Goal: Task Accomplishment & Management: Manage account settings

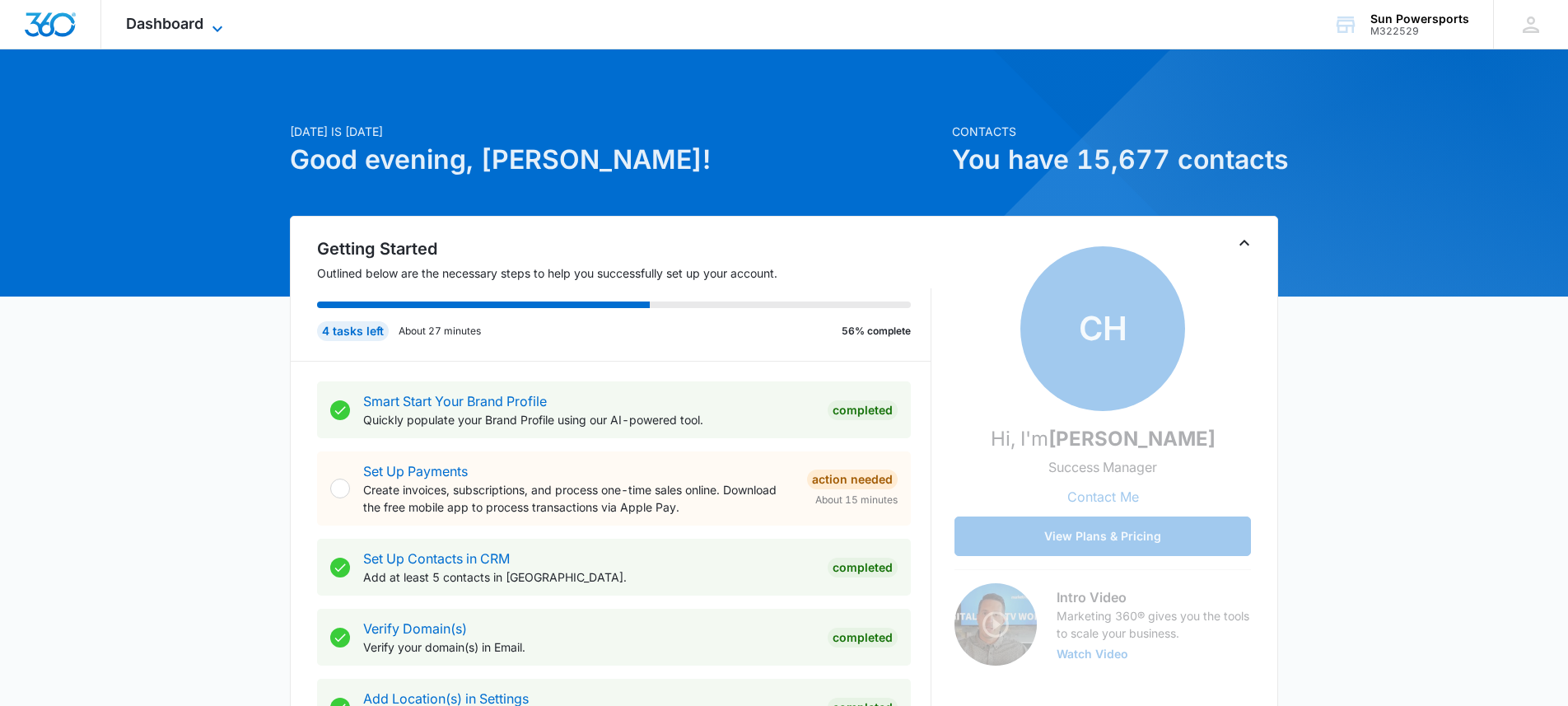
click at [178, 27] on span "Dashboard" at bounding box center [165, 23] width 77 height 17
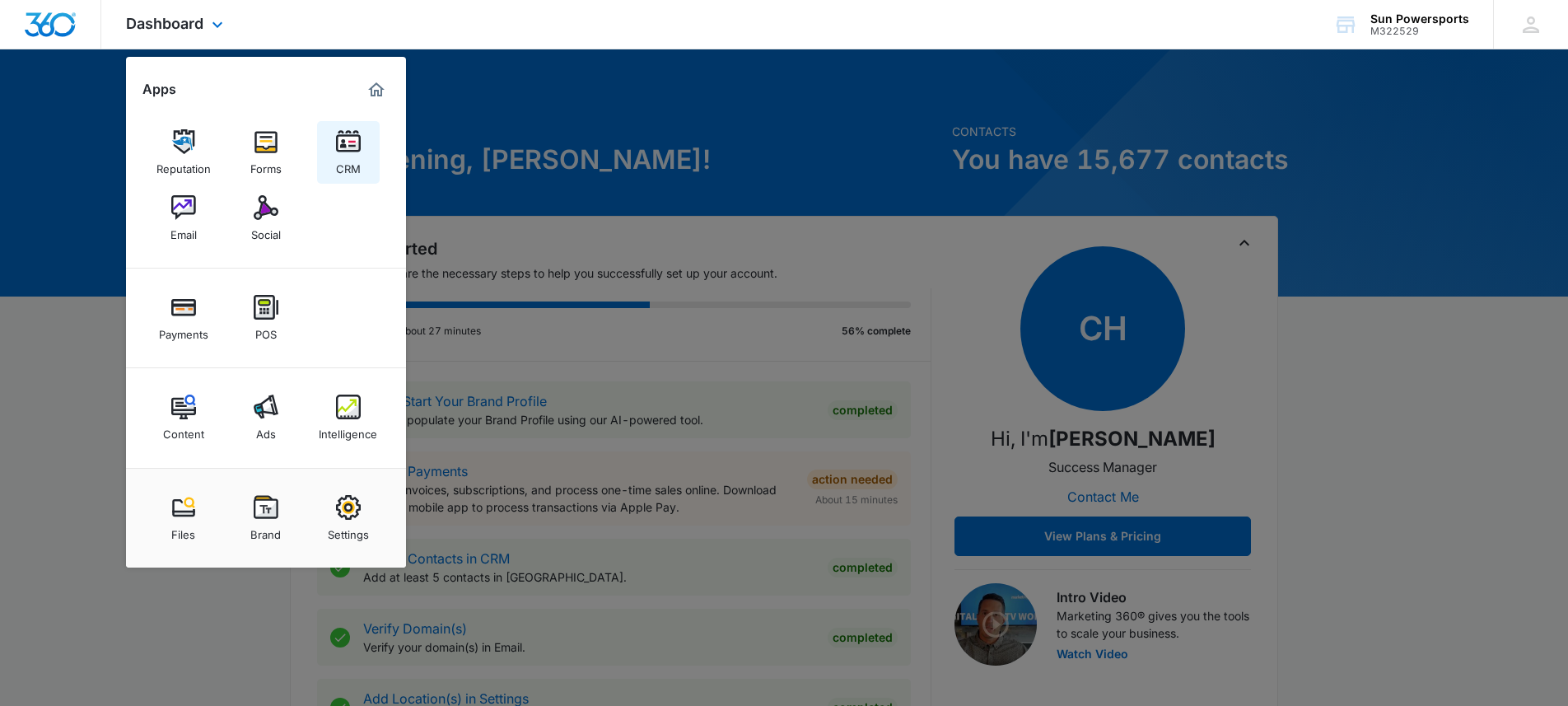
click at [346, 148] on img at bounding box center [348, 142] width 25 height 25
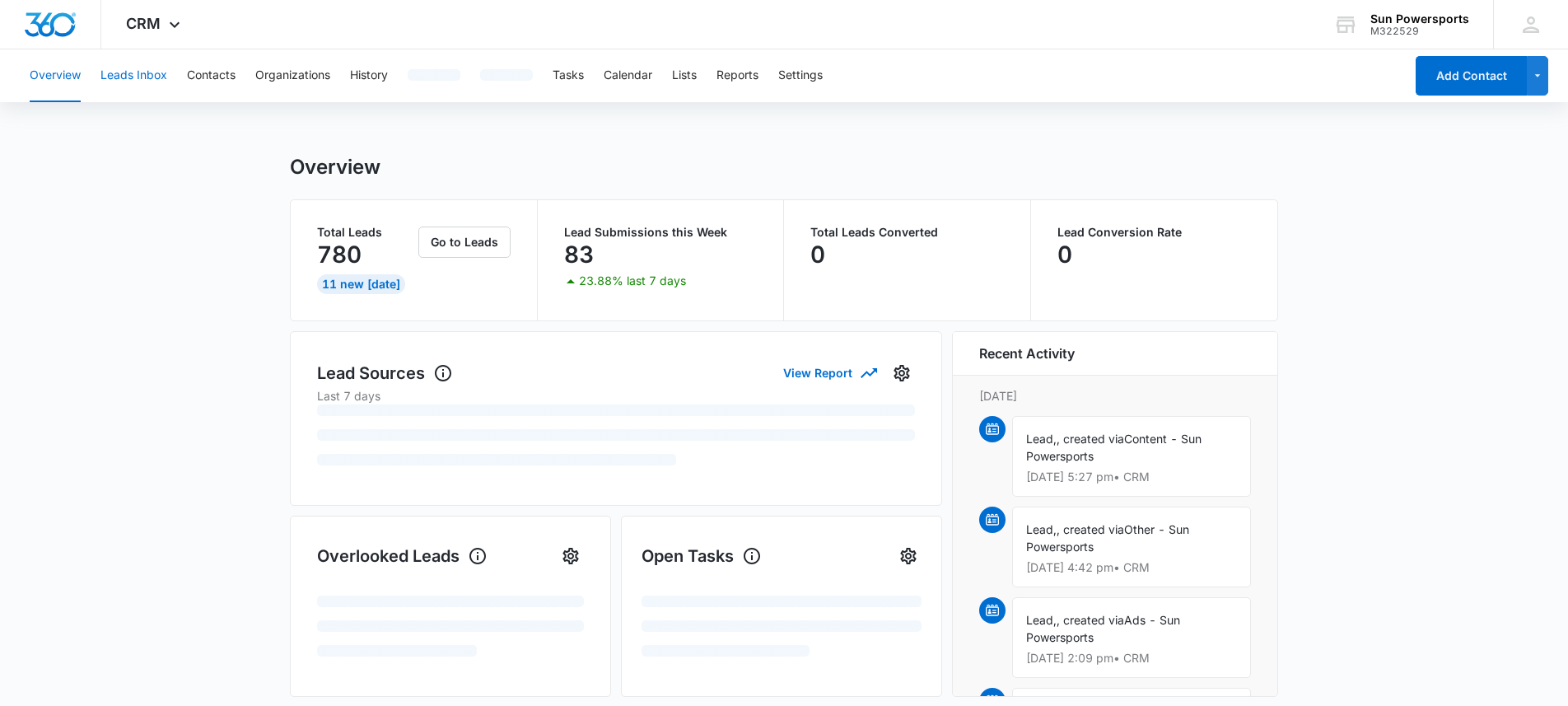
click at [139, 84] on button "Leads Inbox" at bounding box center [134, 75] width 66 height 52
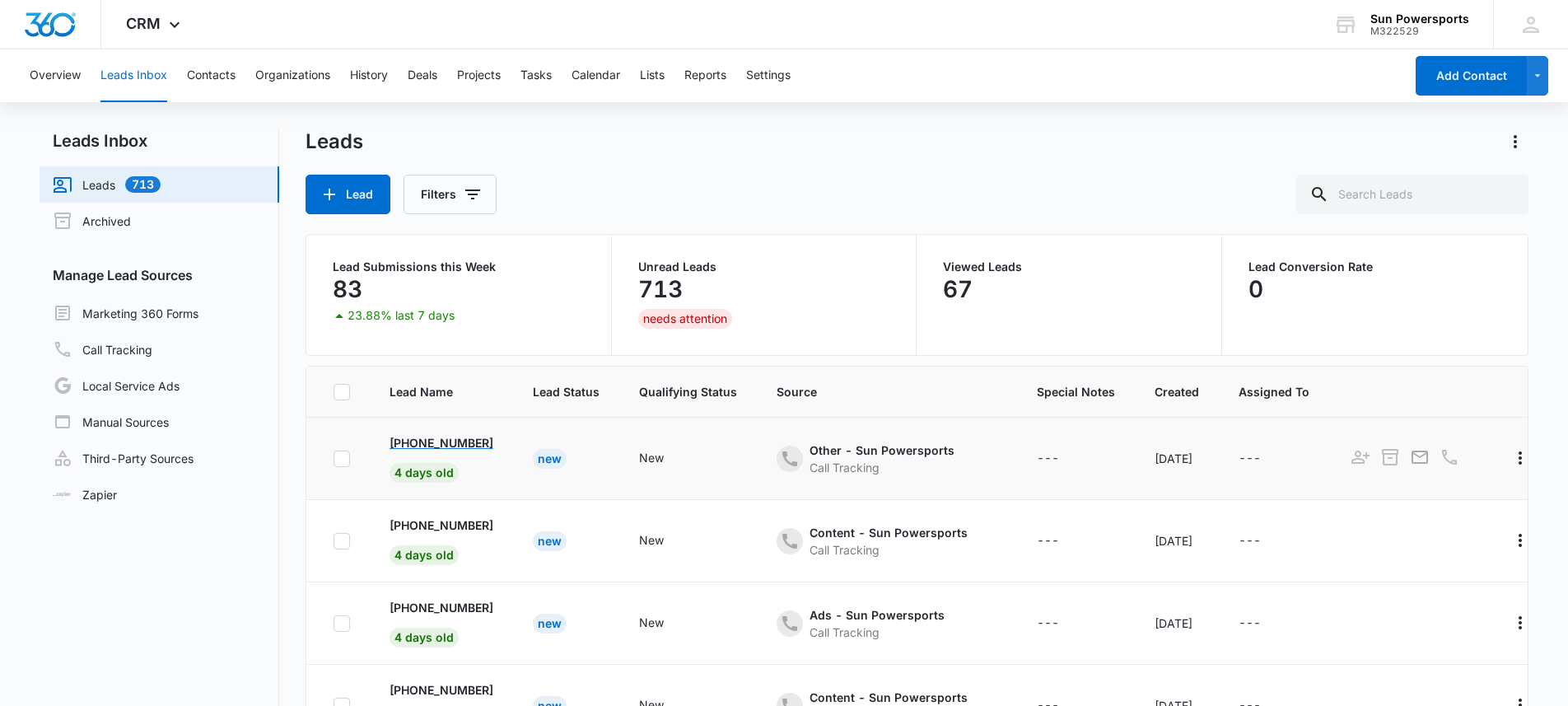
click at [435, 441] on p "[PHONE_NUMBER]" at bounding box center [441, 442] width 104 height 17
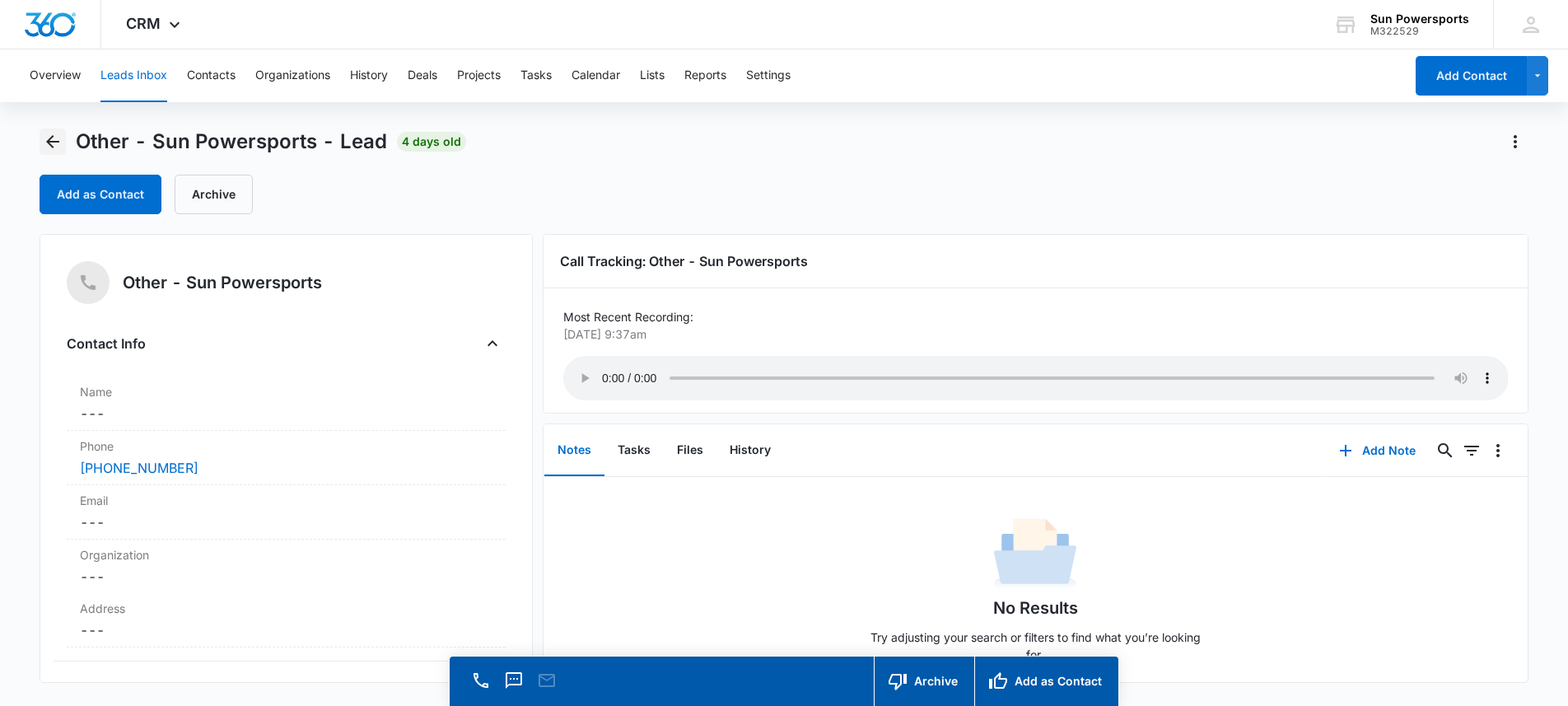
click at [51, 134] on icon "Back" at bounding box center [53, 142] width 20 height 20
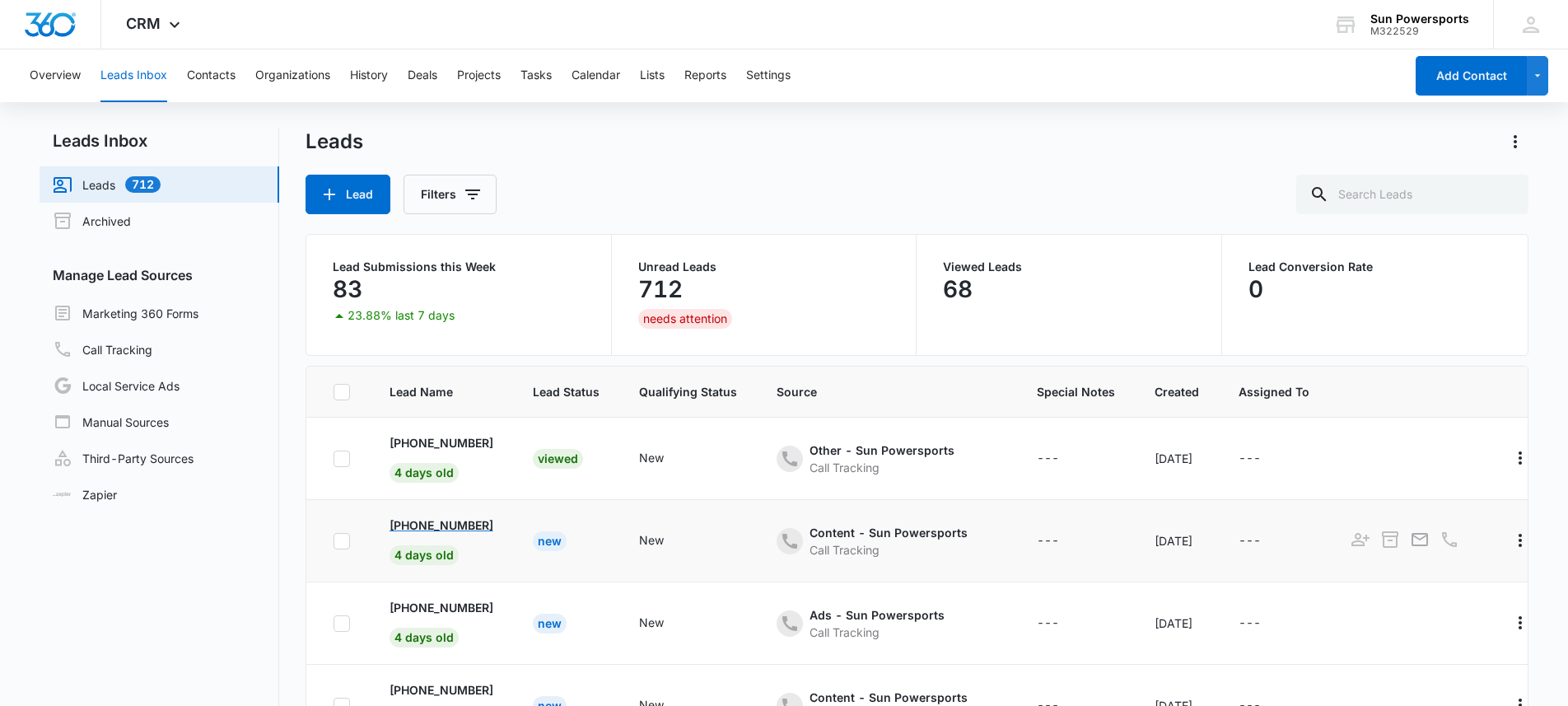
click at [460, 528] on p "[PHONE_NUMBER]" at bounding box center [441, 525] width 104 height 17
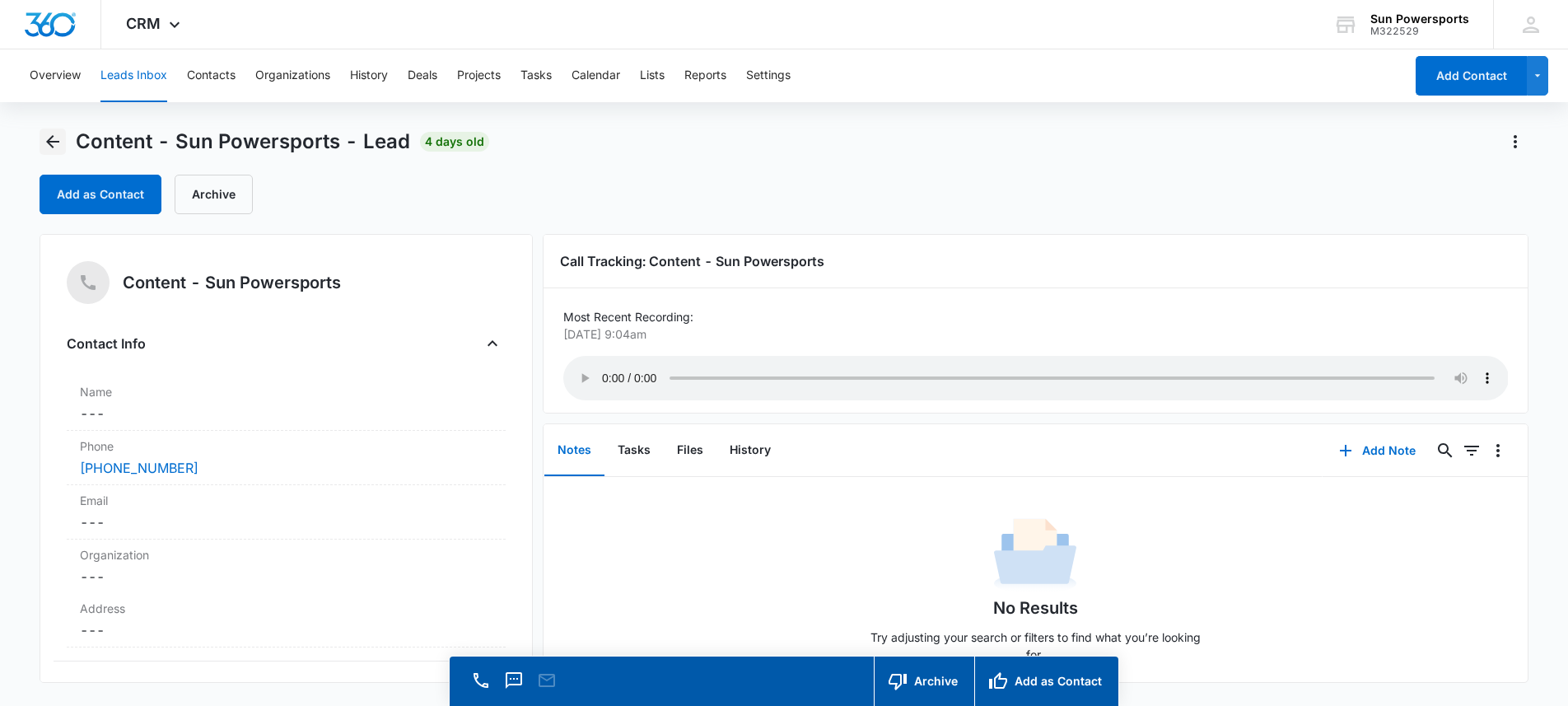
click at [60, 143] on icon "Back" at bounding box center [53, 142] width 20 height 20
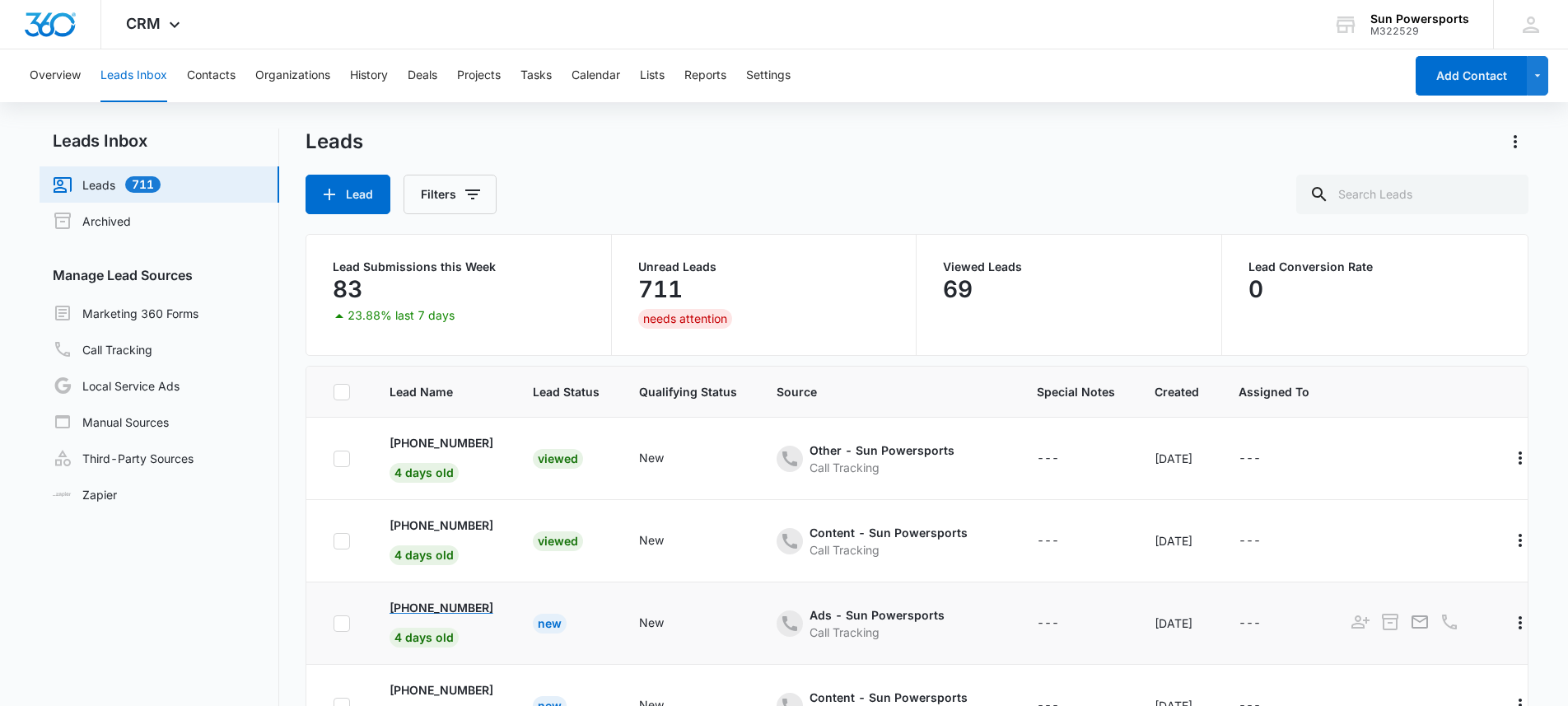
click at [468, 610] on p "[PHONE_NUMBER]" at bounding box center [441, 607] width 104 height 17
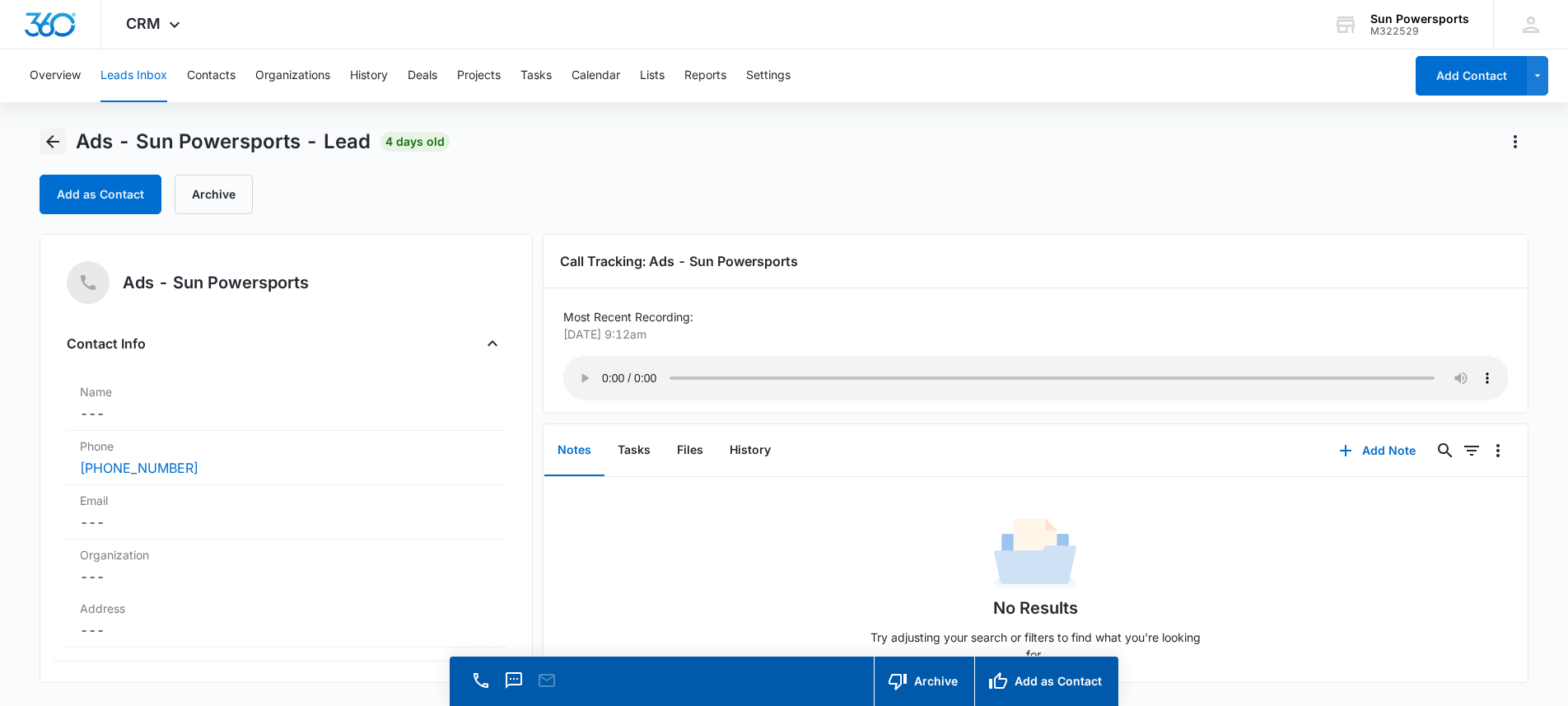
click at [55, 138] on icon "Back" at bounding box center [53, 142] width 20 height 20
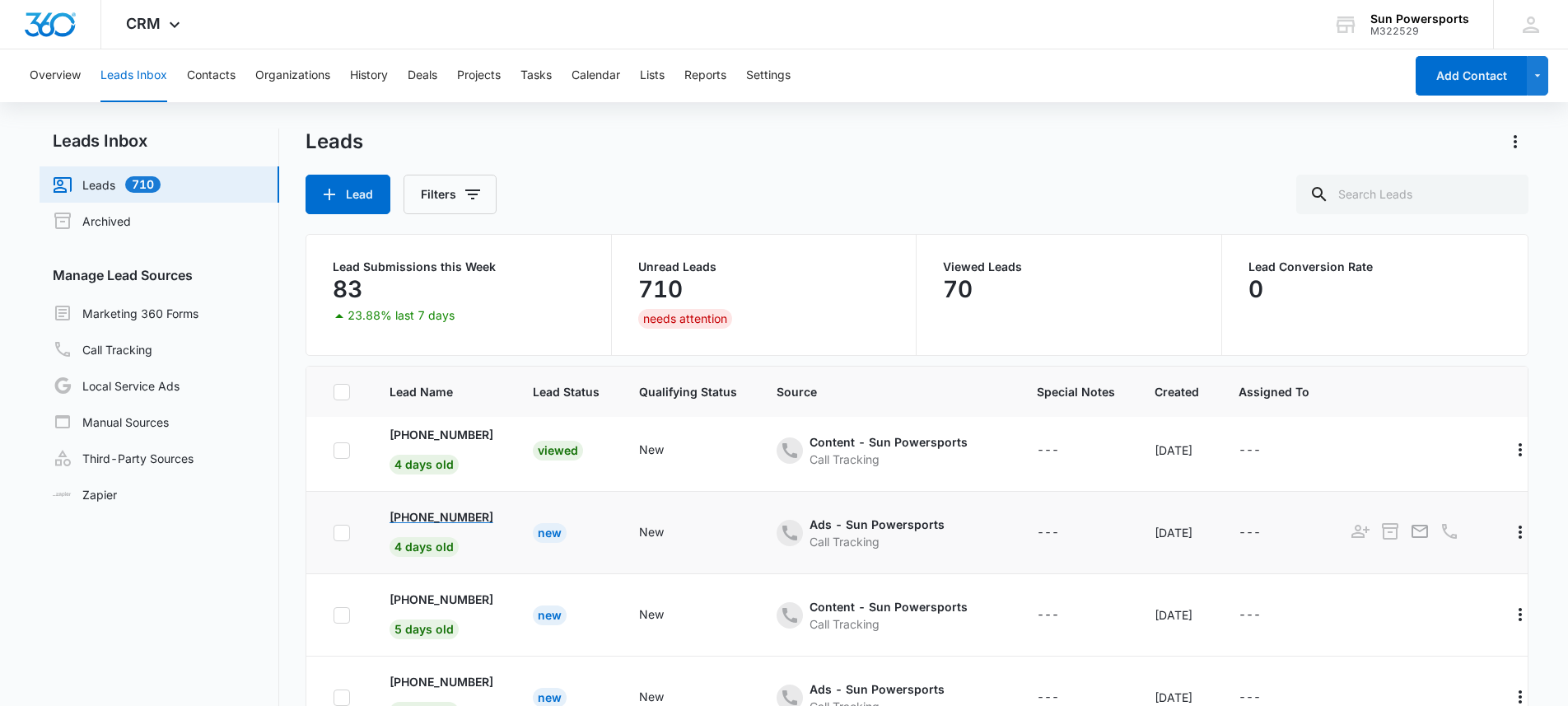
scroll to position [98, 0]
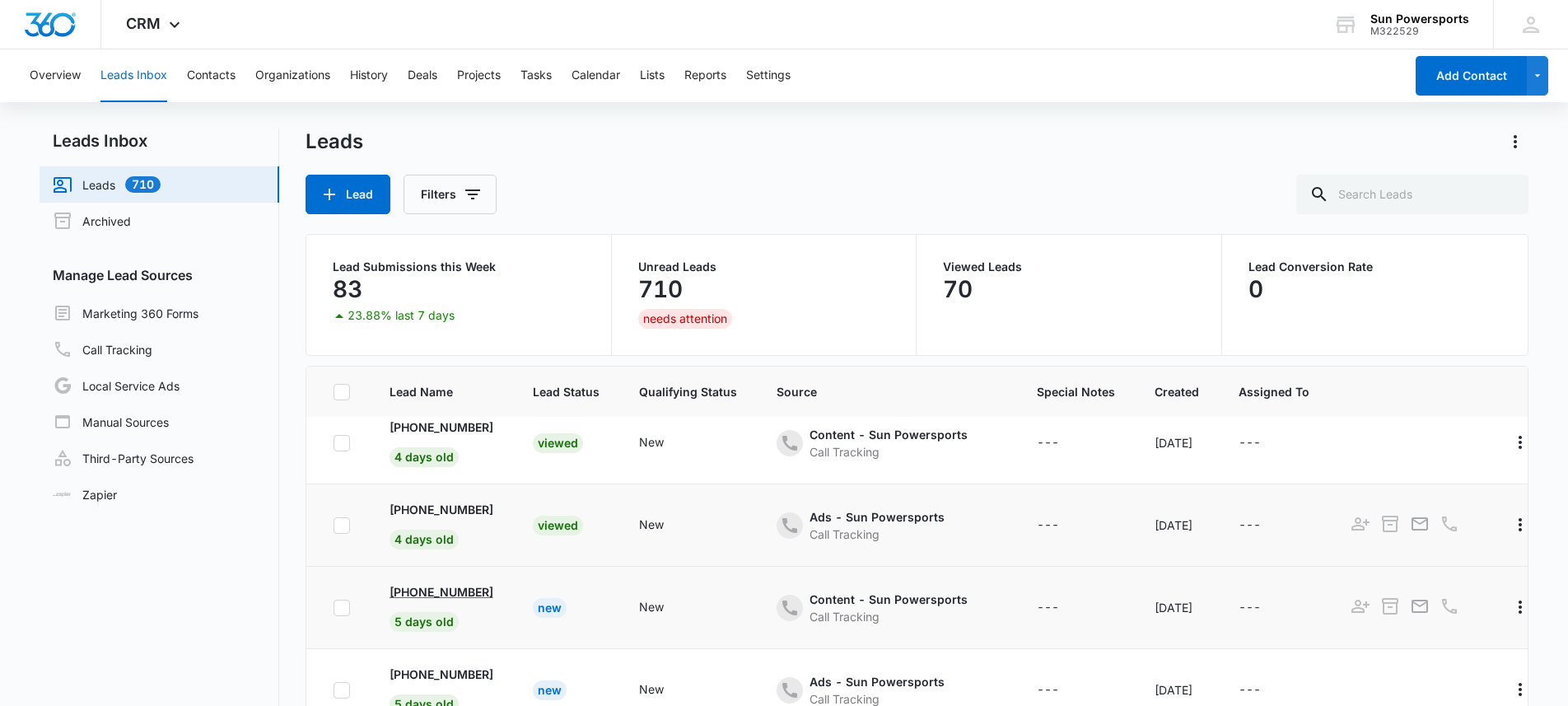
click at [463, 591] on p "[PHONE_NUMBER]" at bounding box center [441, 591] width 104 height 17
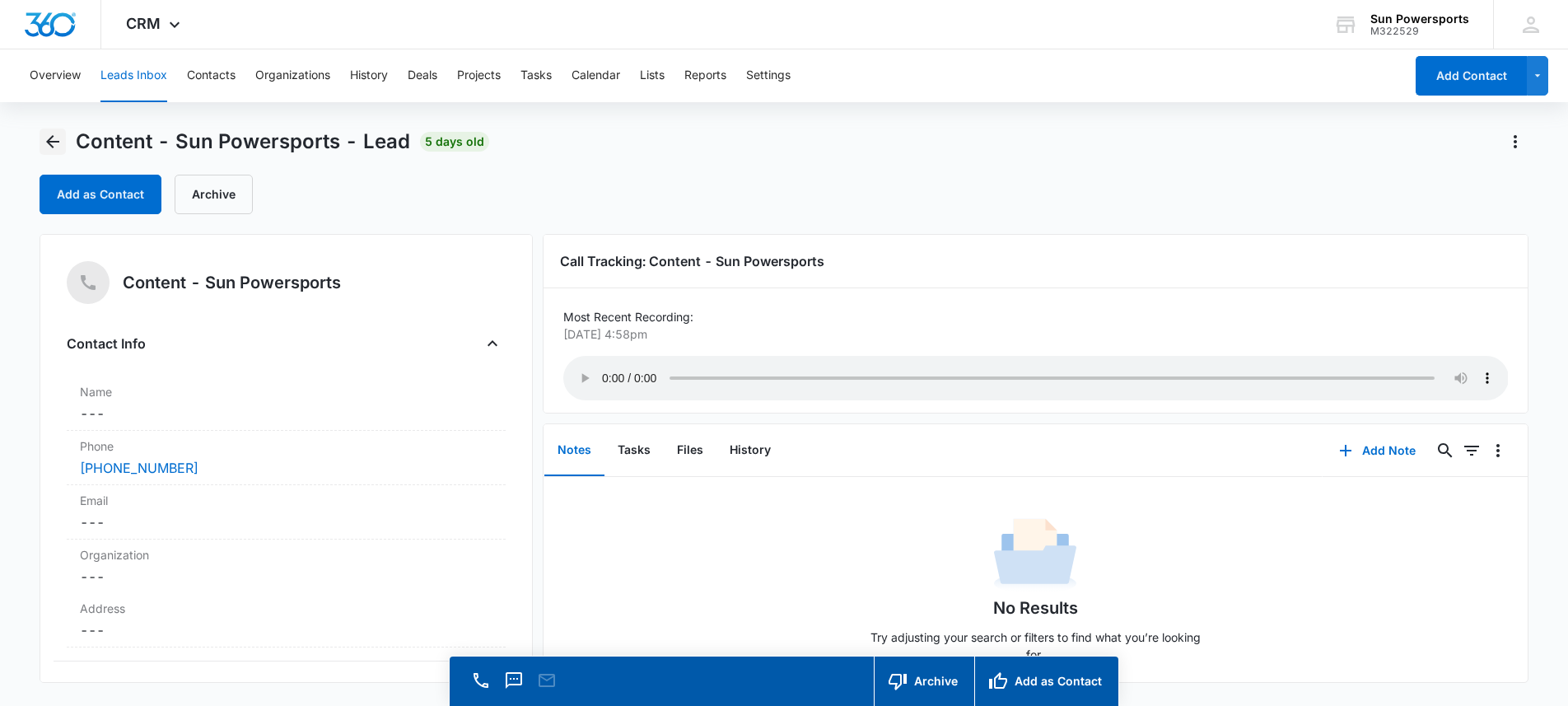
click at [55, 146] on icon "Back" at bounding box center [53, 142] width 20 height 20
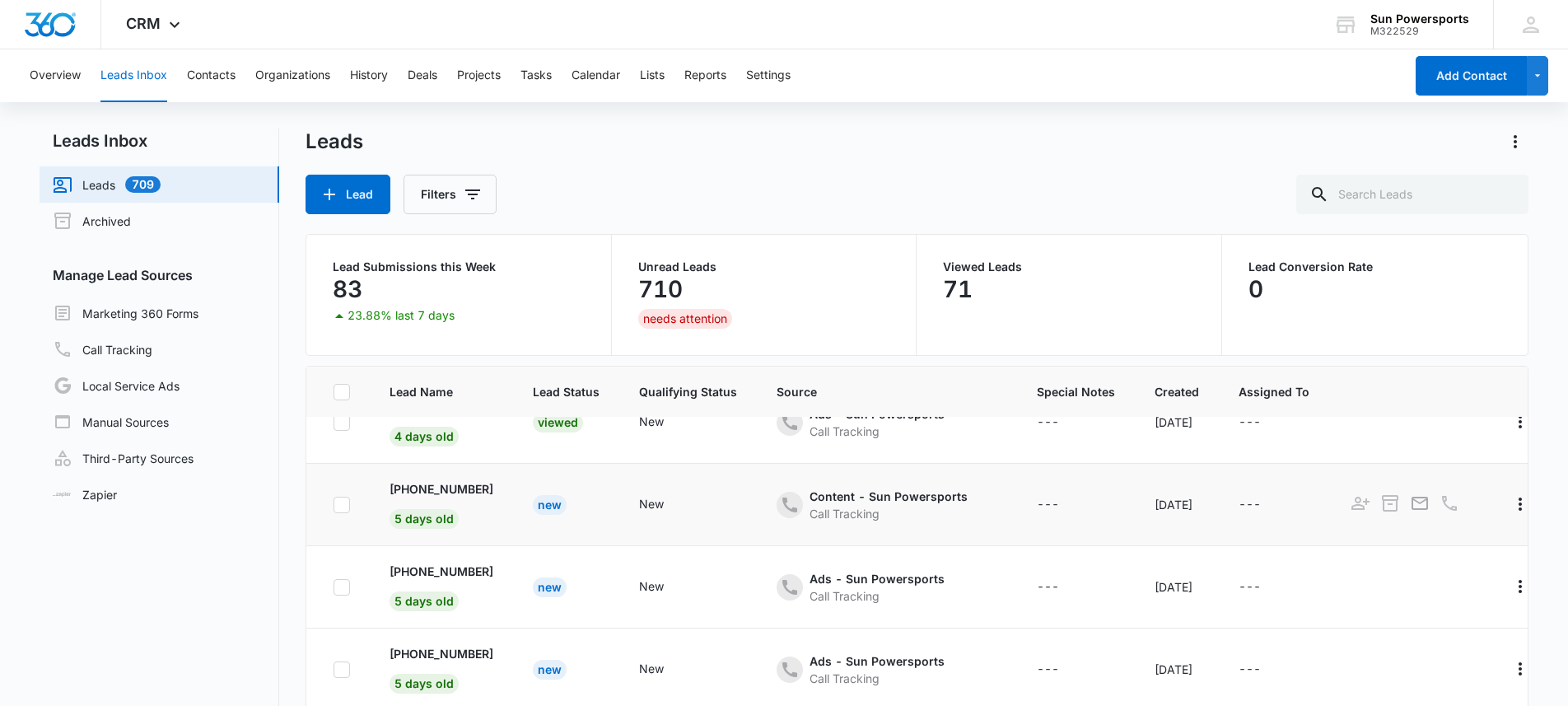
scroll to position [204, 0]
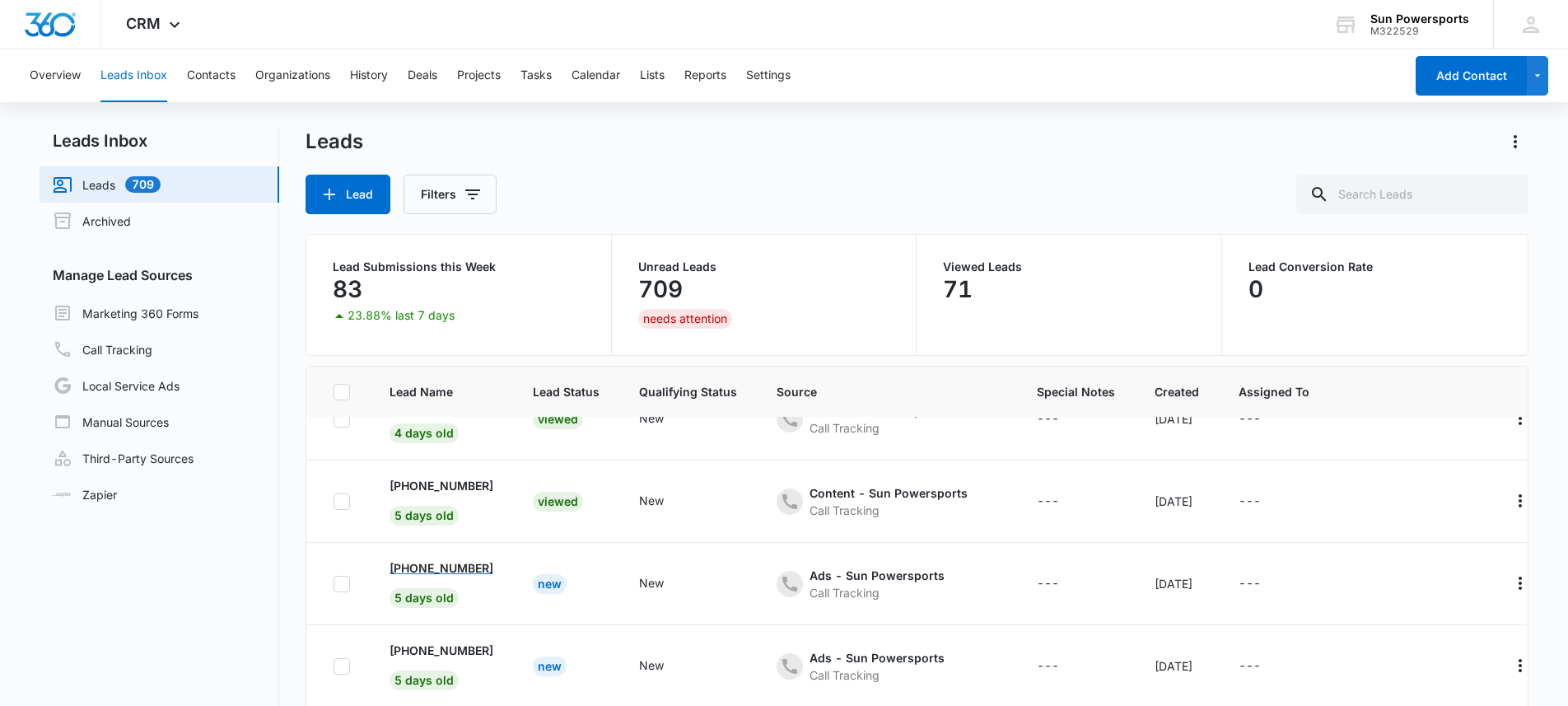
click at [450, 567] on p "[PHONE_NUMBER]" at bounding box center [441, 567] width 104 height 17
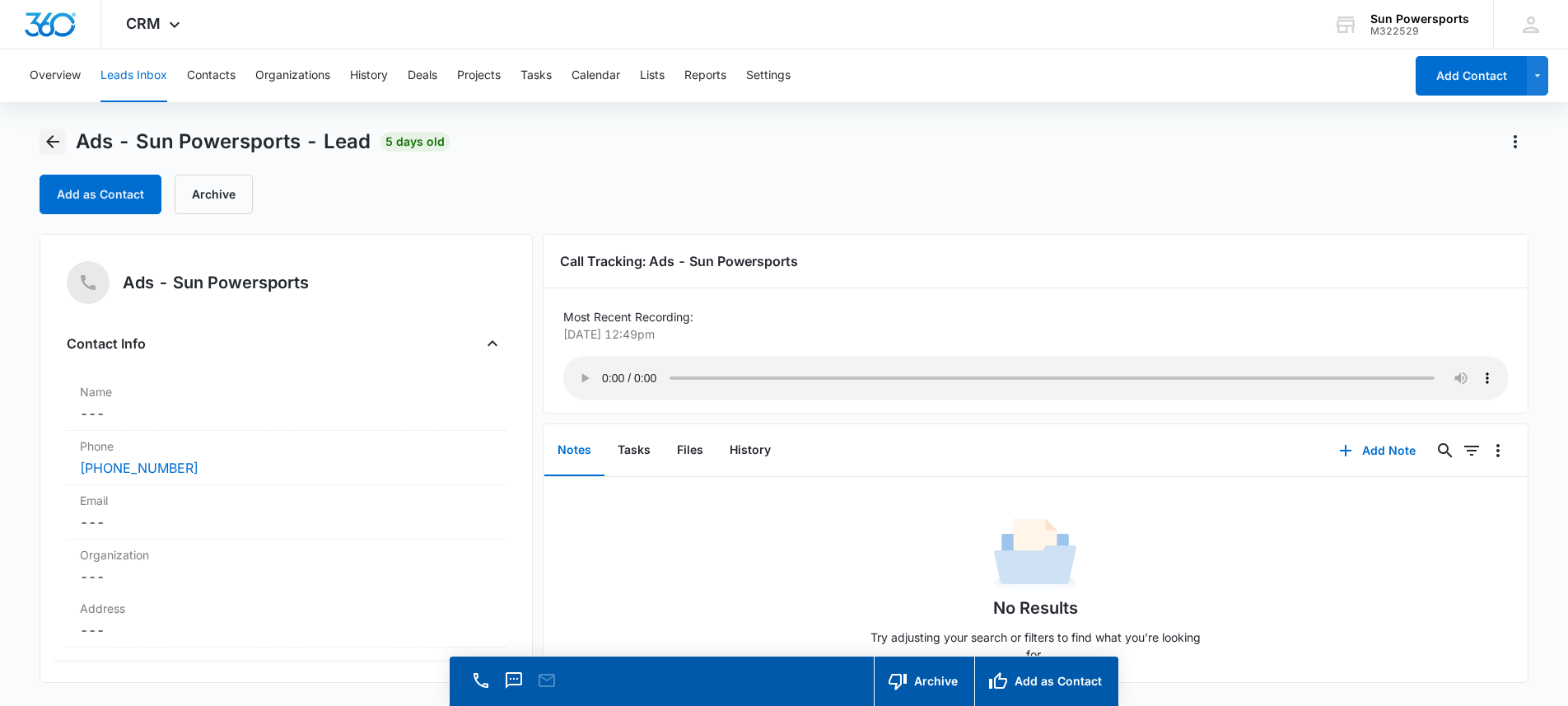
click at [52, 135] on icon "Back" at bounding box center [53, 142] width 20 height 20
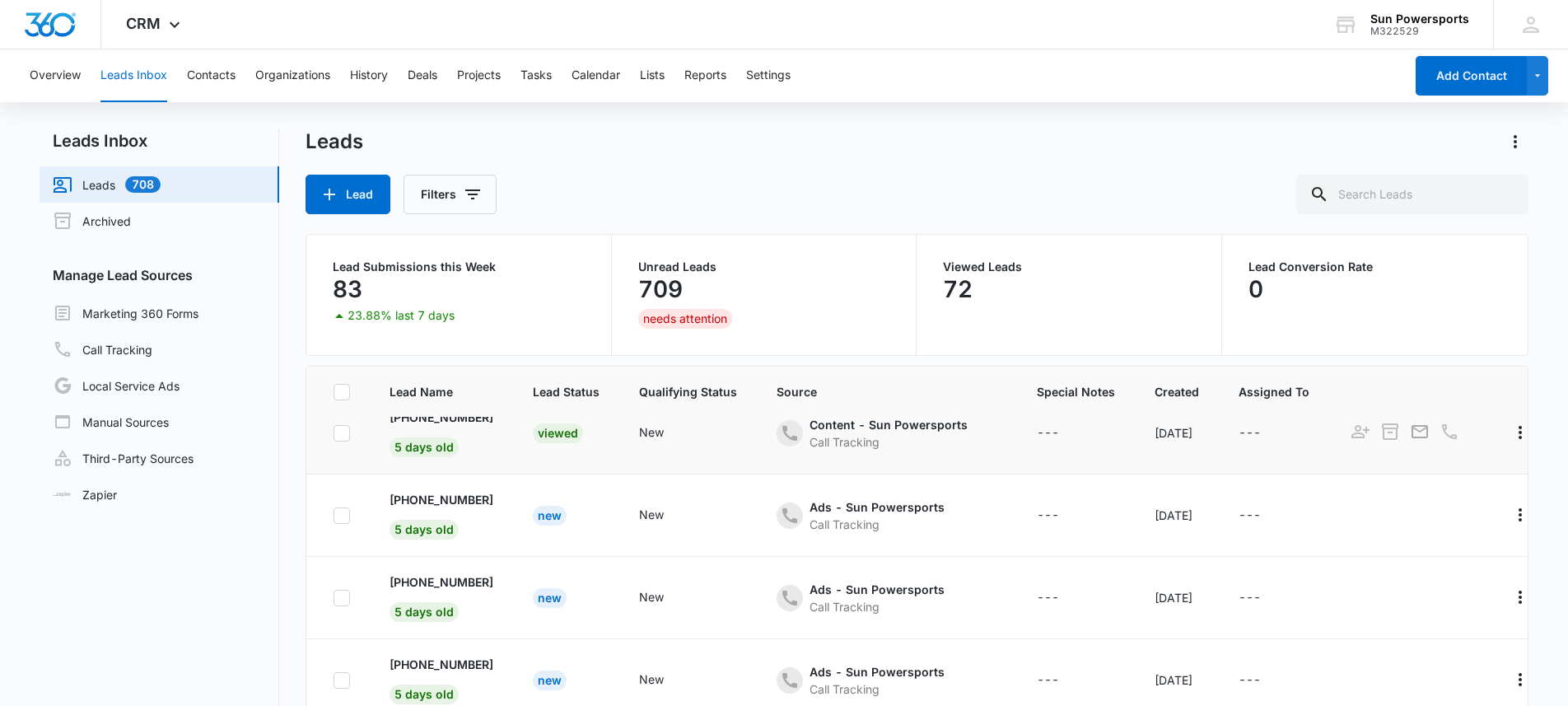
scroll to position [276, 0]
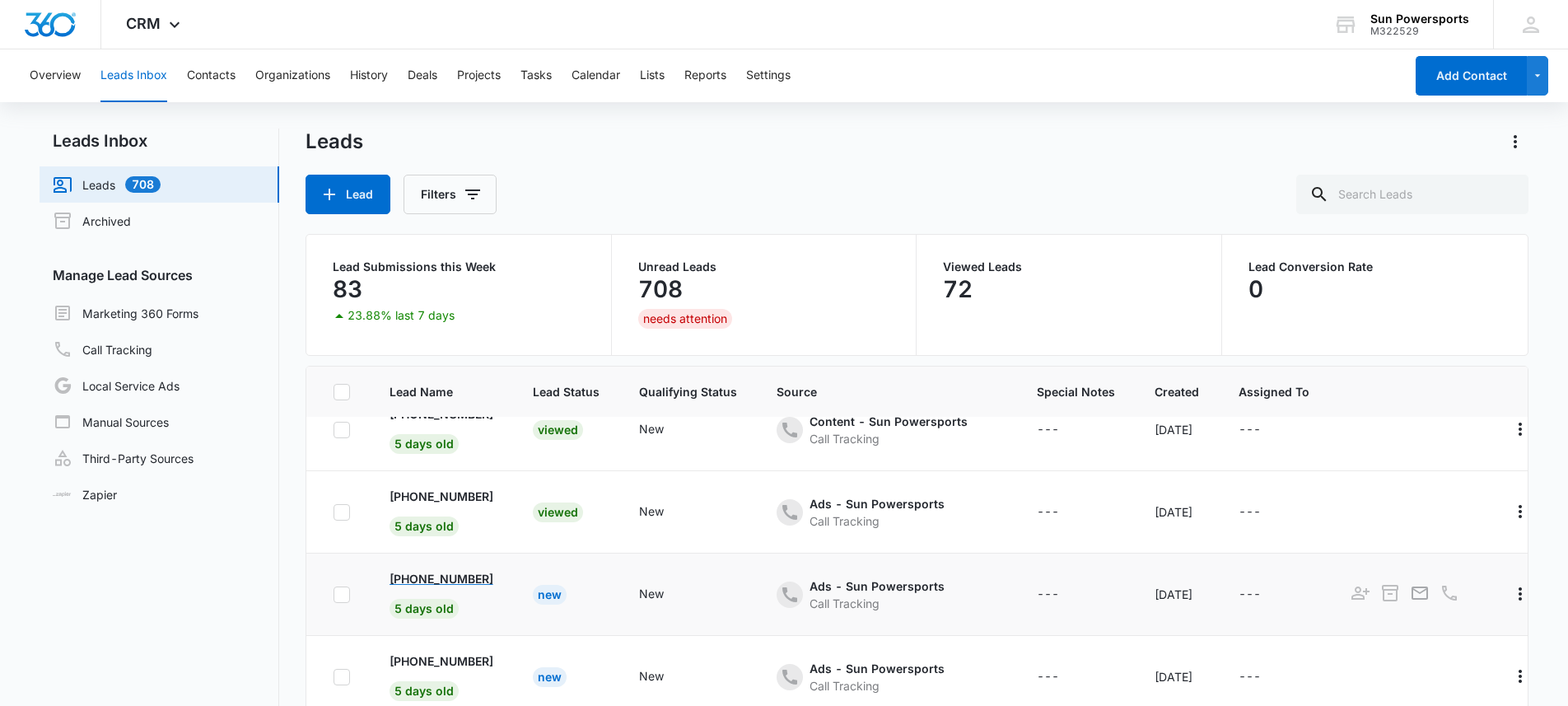
click at [454, 575] on p "[PHONE_NUMBER]" at bounding box center [441, 578] width 104 height 17
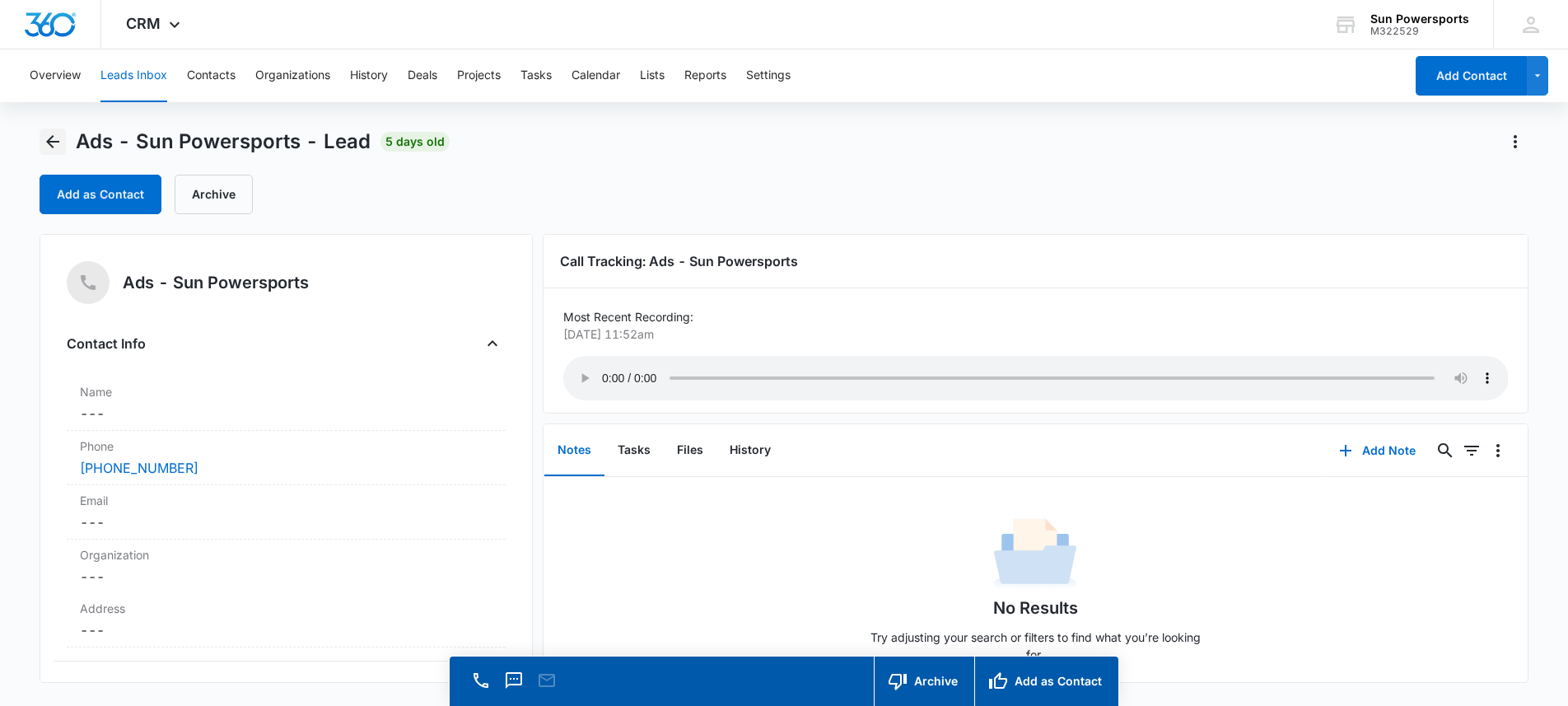
click at [60, 143] on icon "Back" at bounding box center [53, 142] width 20 height 20
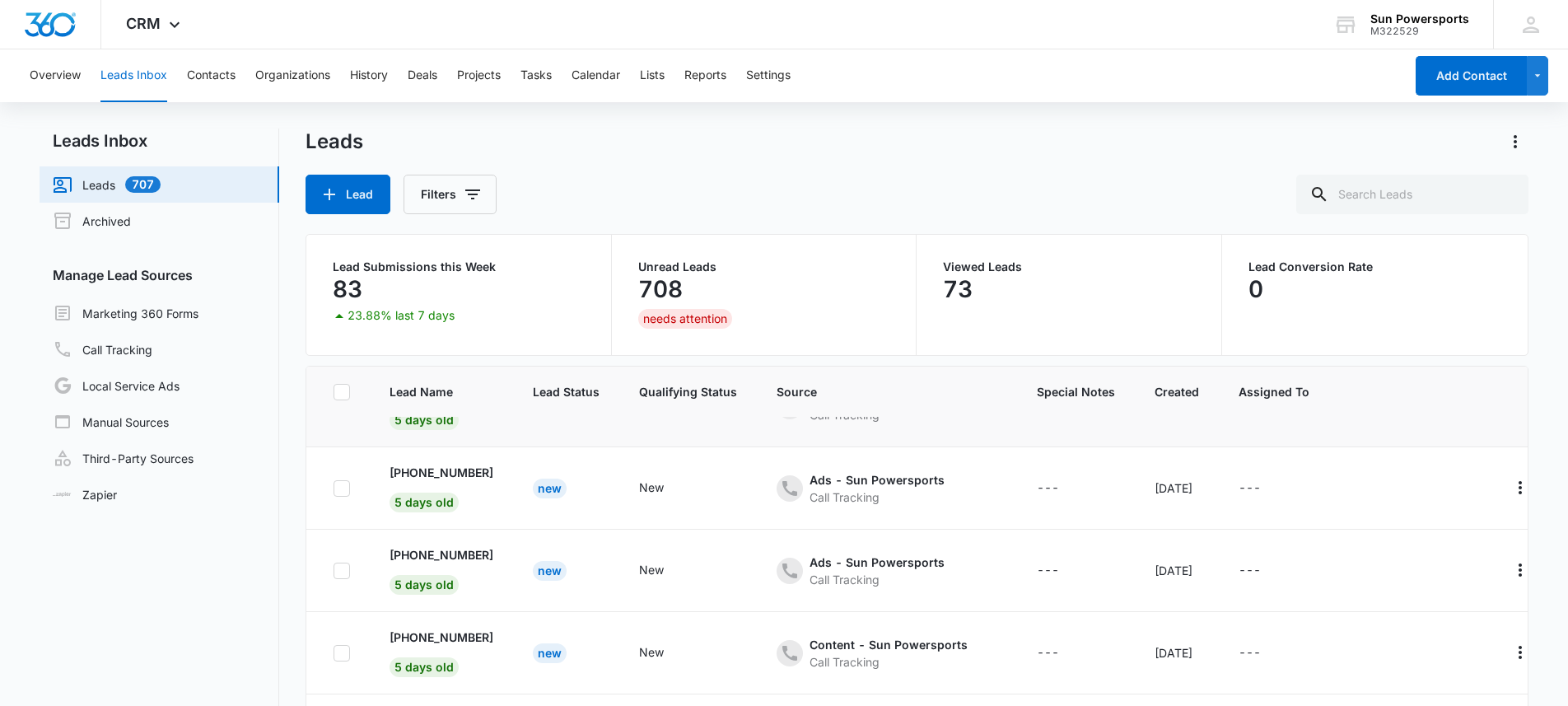
scroll to position [400, 0]
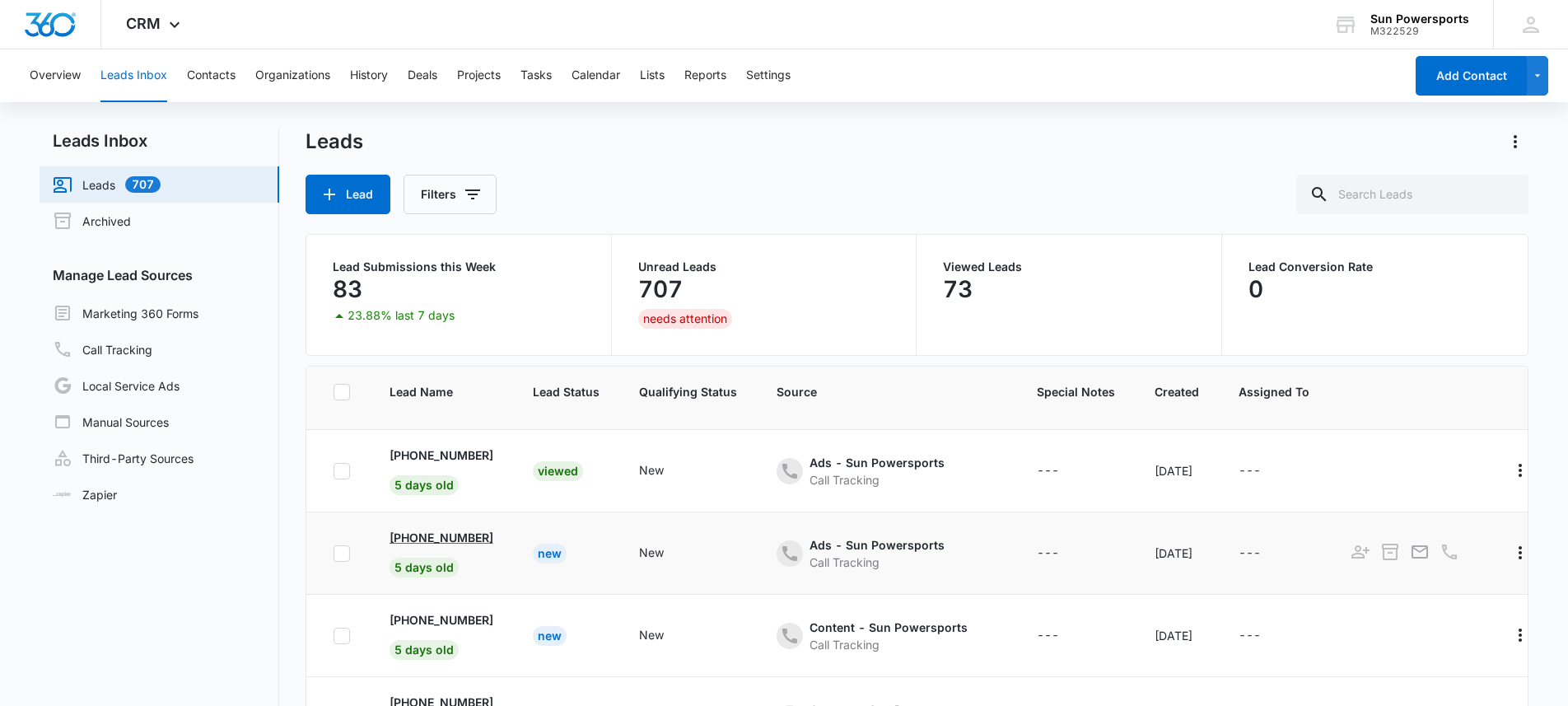
click at [432, 537] on p "[PHONE_NUMBER]" at bounding box center [441, 537] width 104 height 17
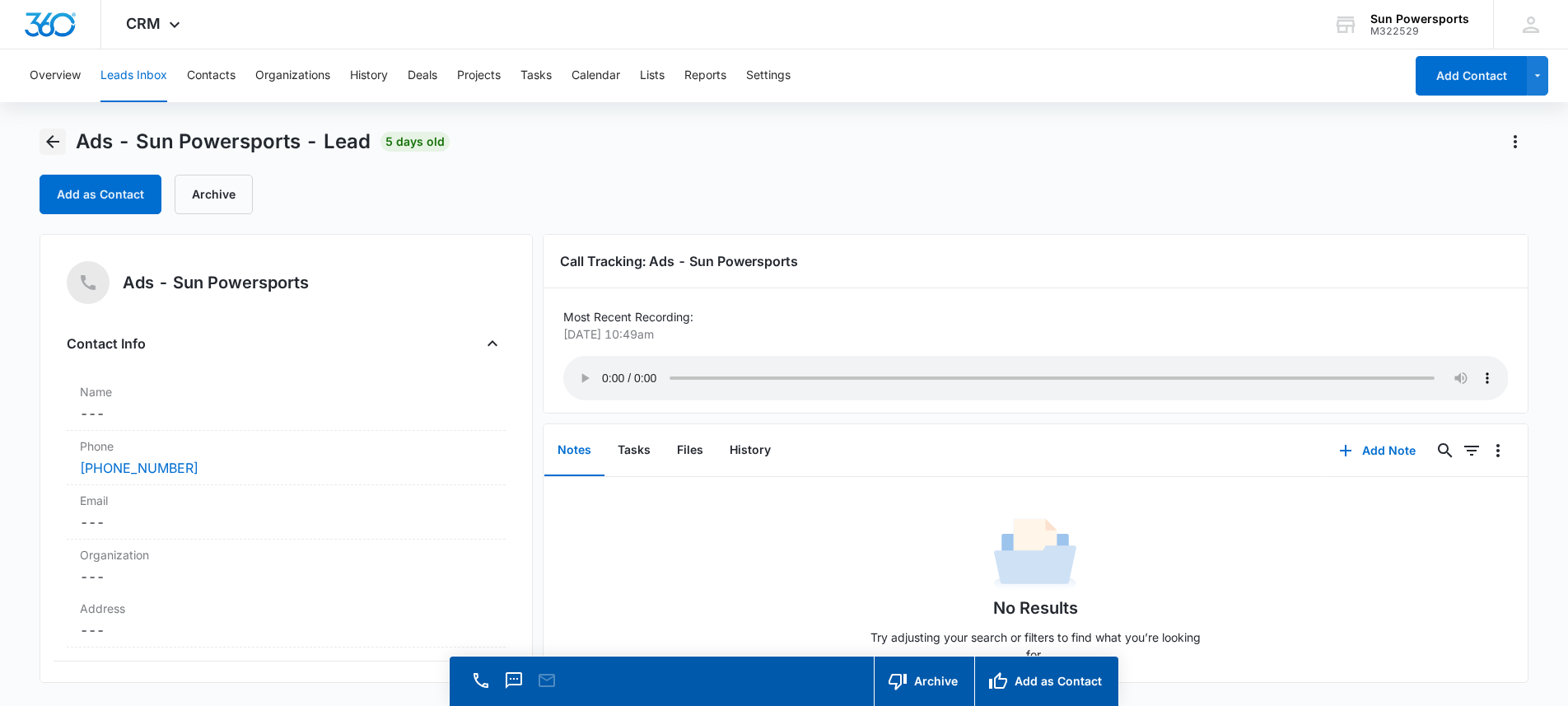
click at [47, 145] on icon "Back" at bounding box center [53, 142] width 20 height 20
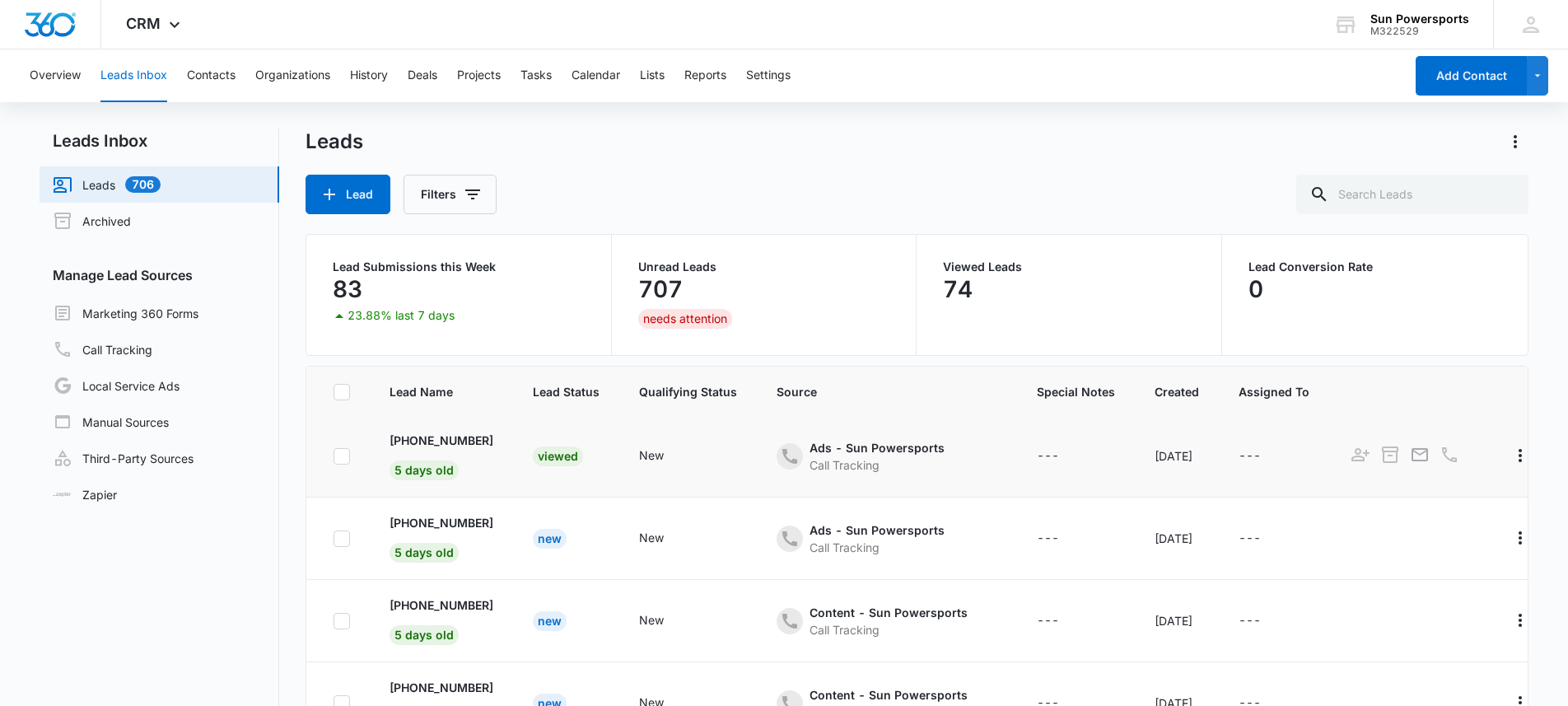
scroll to position [416, 0]
click at [469, 600] on p "[PHONE_NUMBER]" at bounding box center [441, 603] width 104 height 17
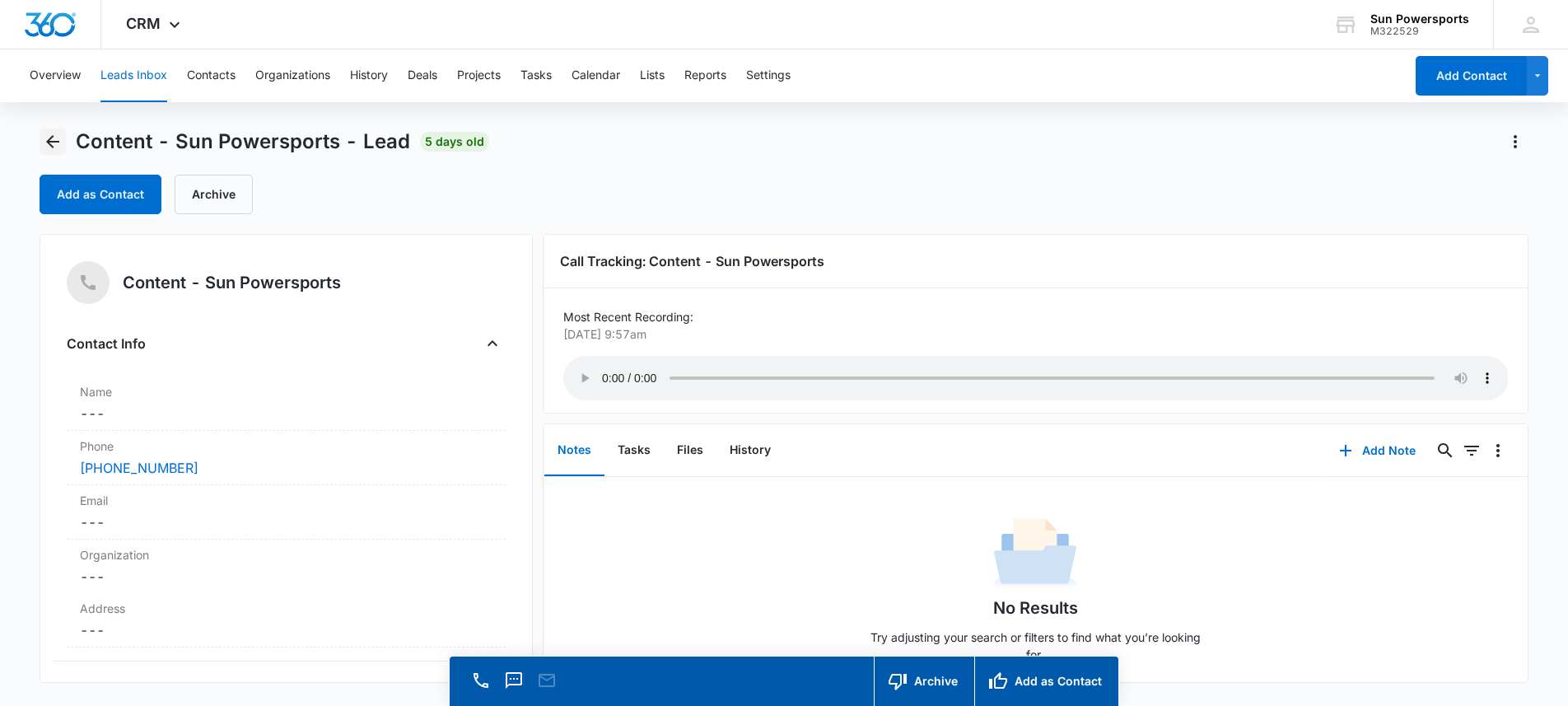
click at [59, 144] on icon "Back" at bounding box center [53, 142] width 20 height 20
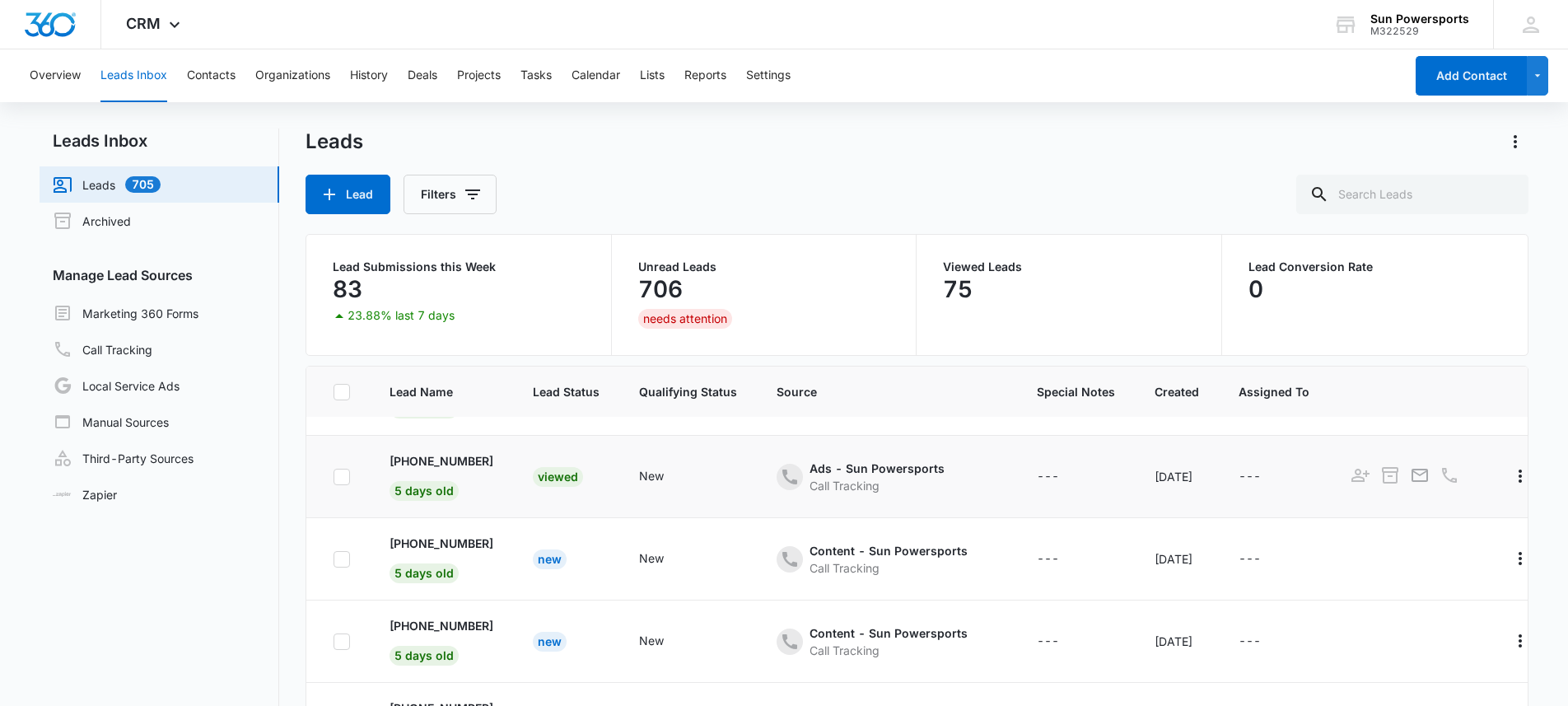
scroll to position [488, 0]
click at [479, 616] on p "[PHONE_NUMBER]" at bounding box center [441, 625] width 104 height 17
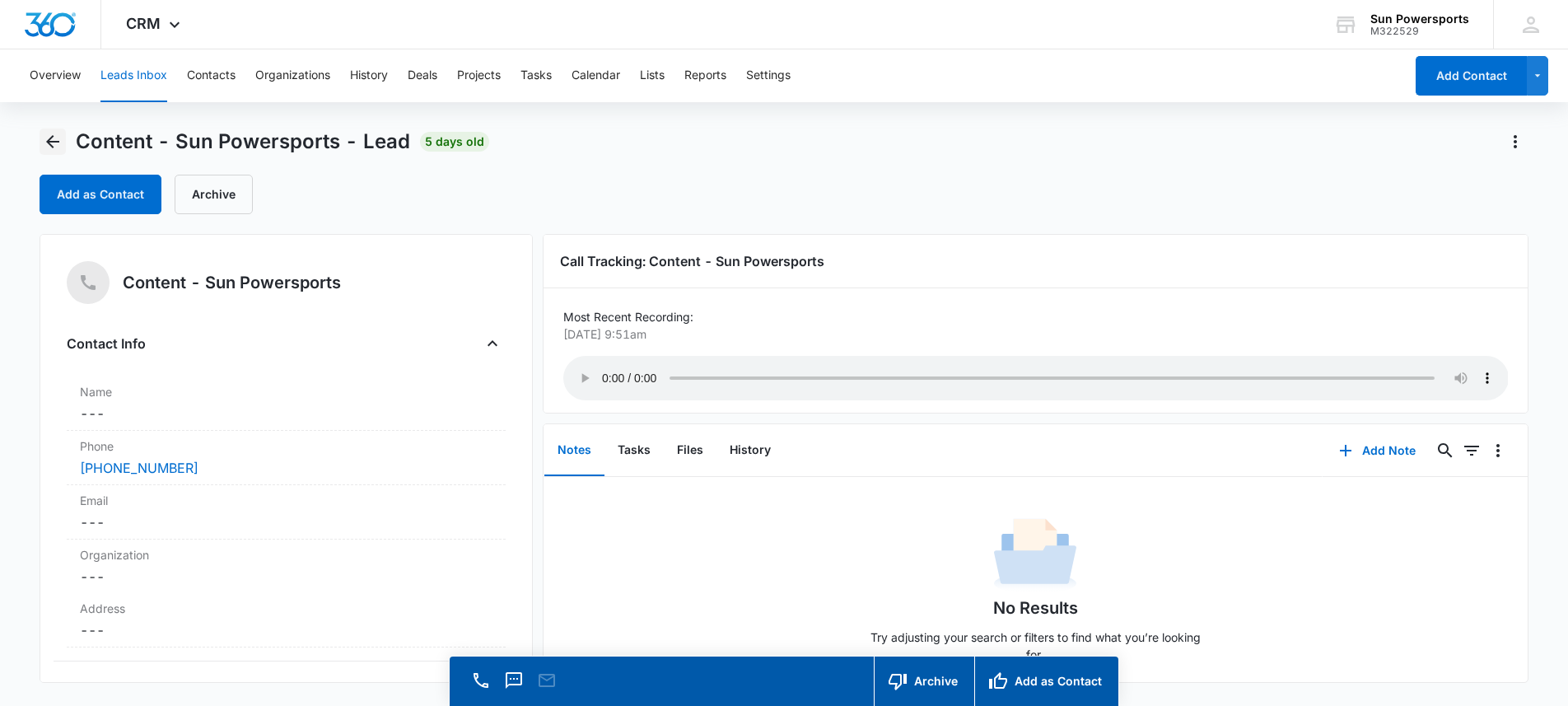
click at [41, 140] on button "Back" at bounding box center [53, 142] width 27 height 27
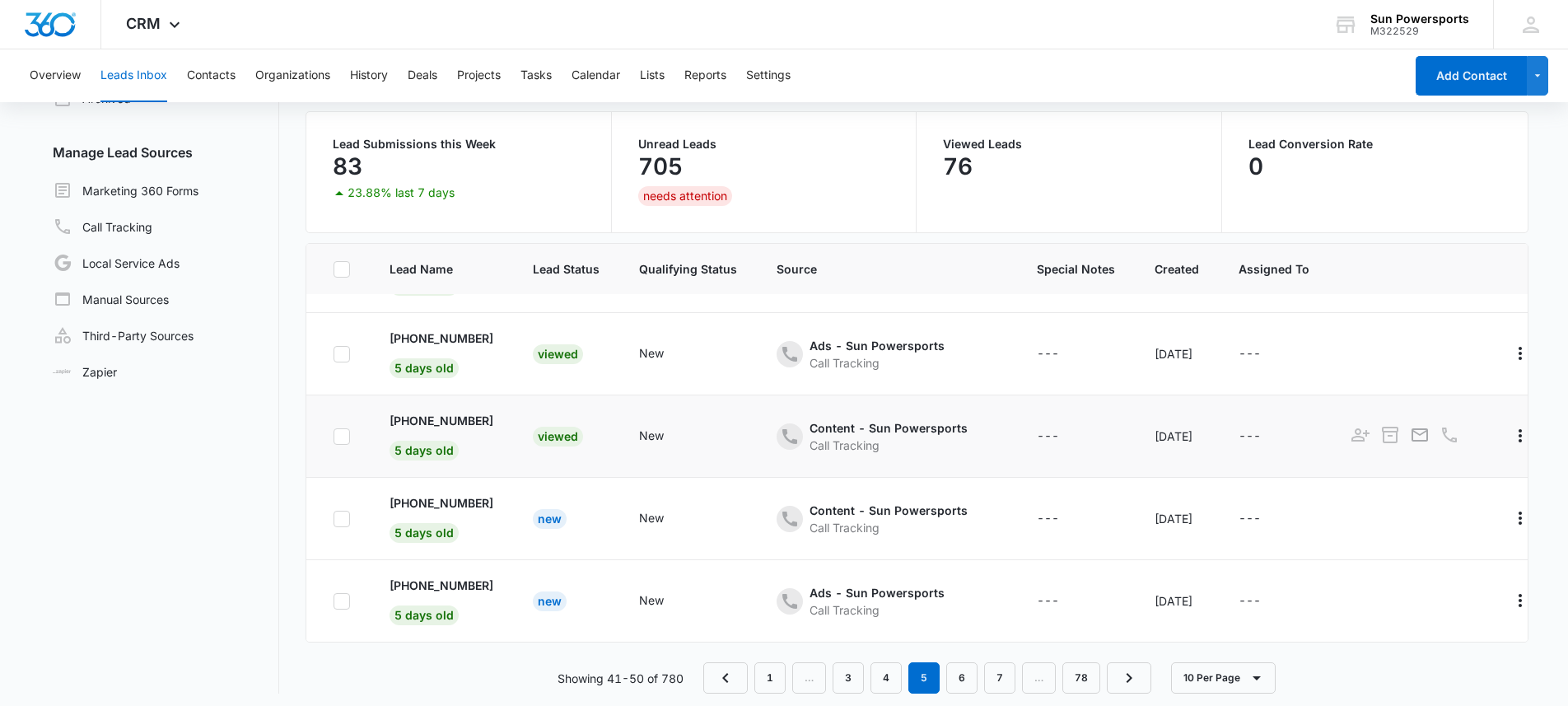
scroll to position [130, 0]
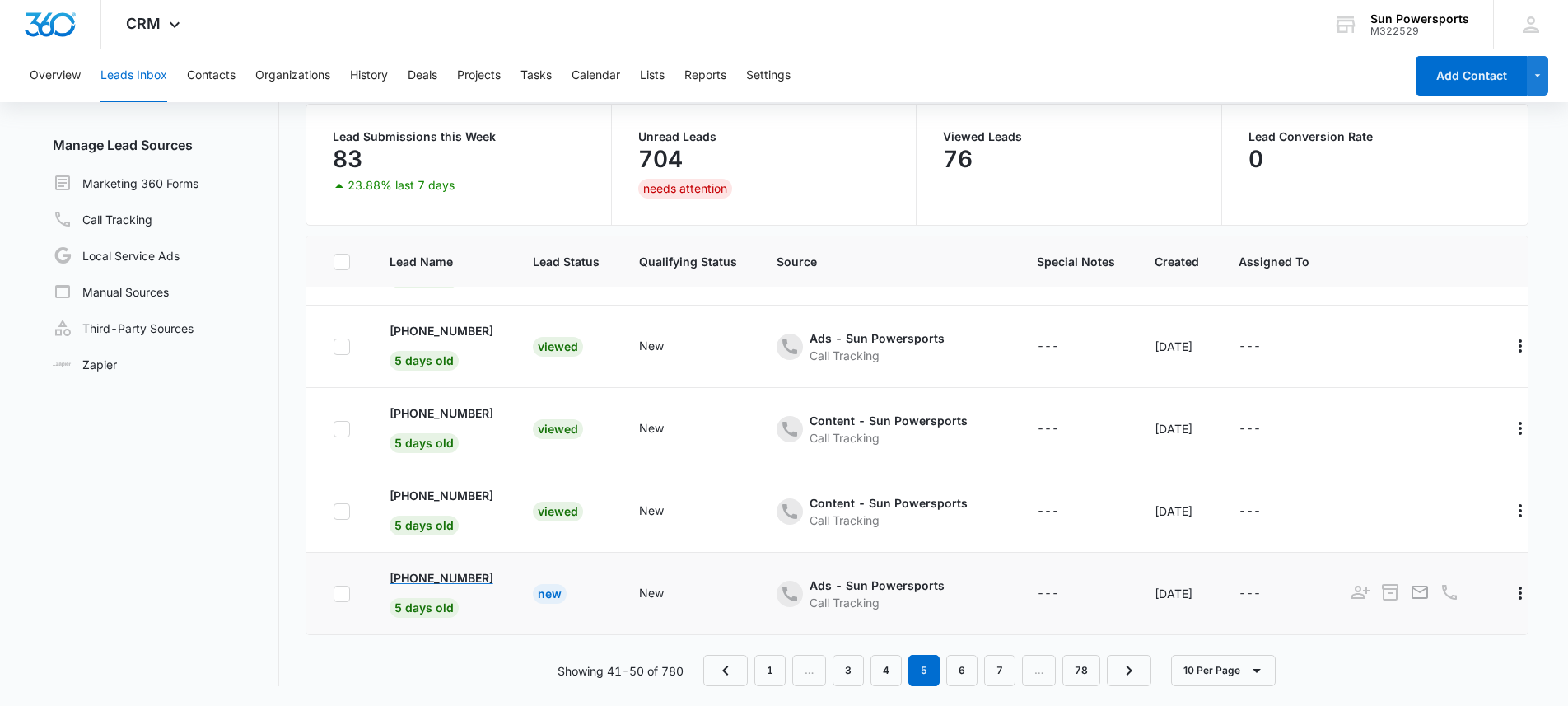
click at [485, 571] on p "[PHONE_NUMBER]" at bounding box center [441, 577] width 104 height 17
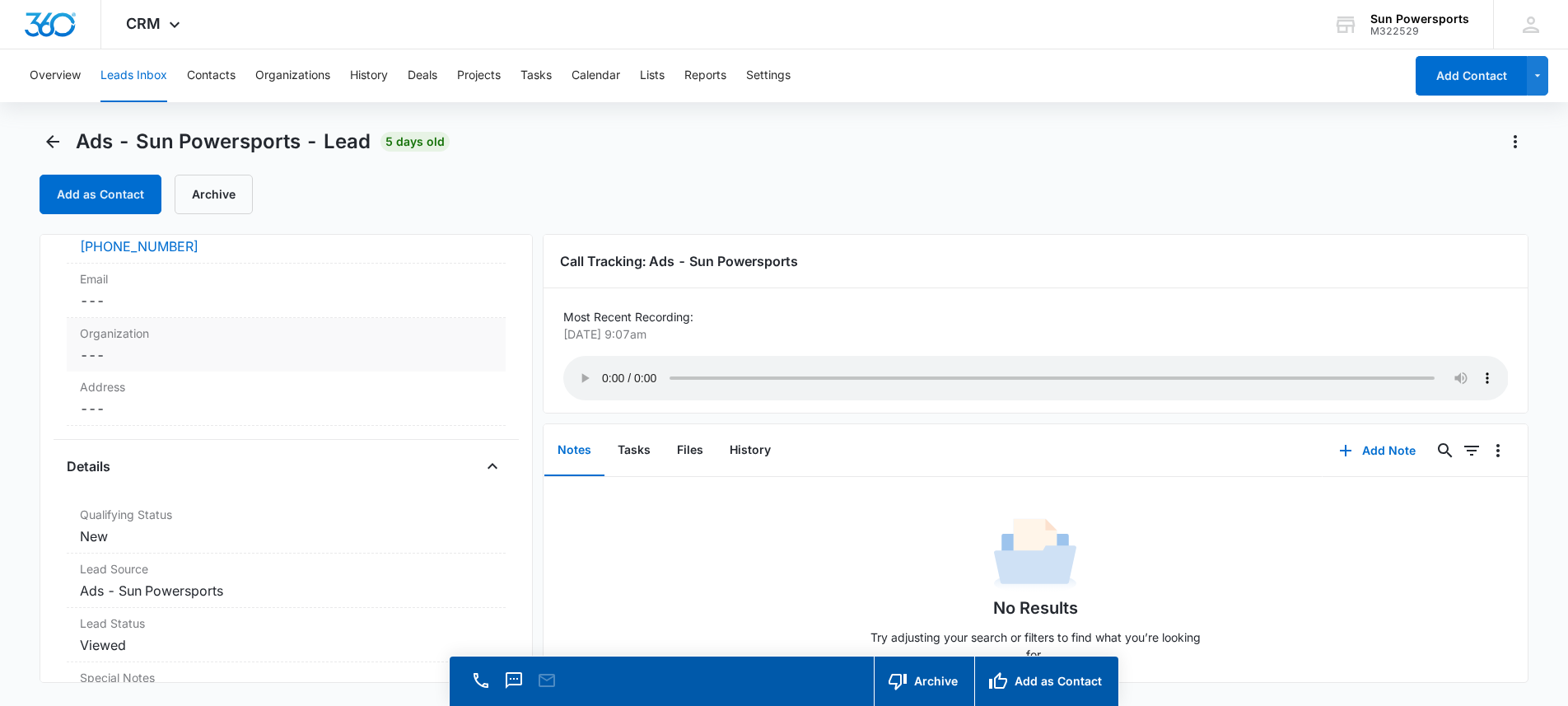
scroll to position [248, 0]
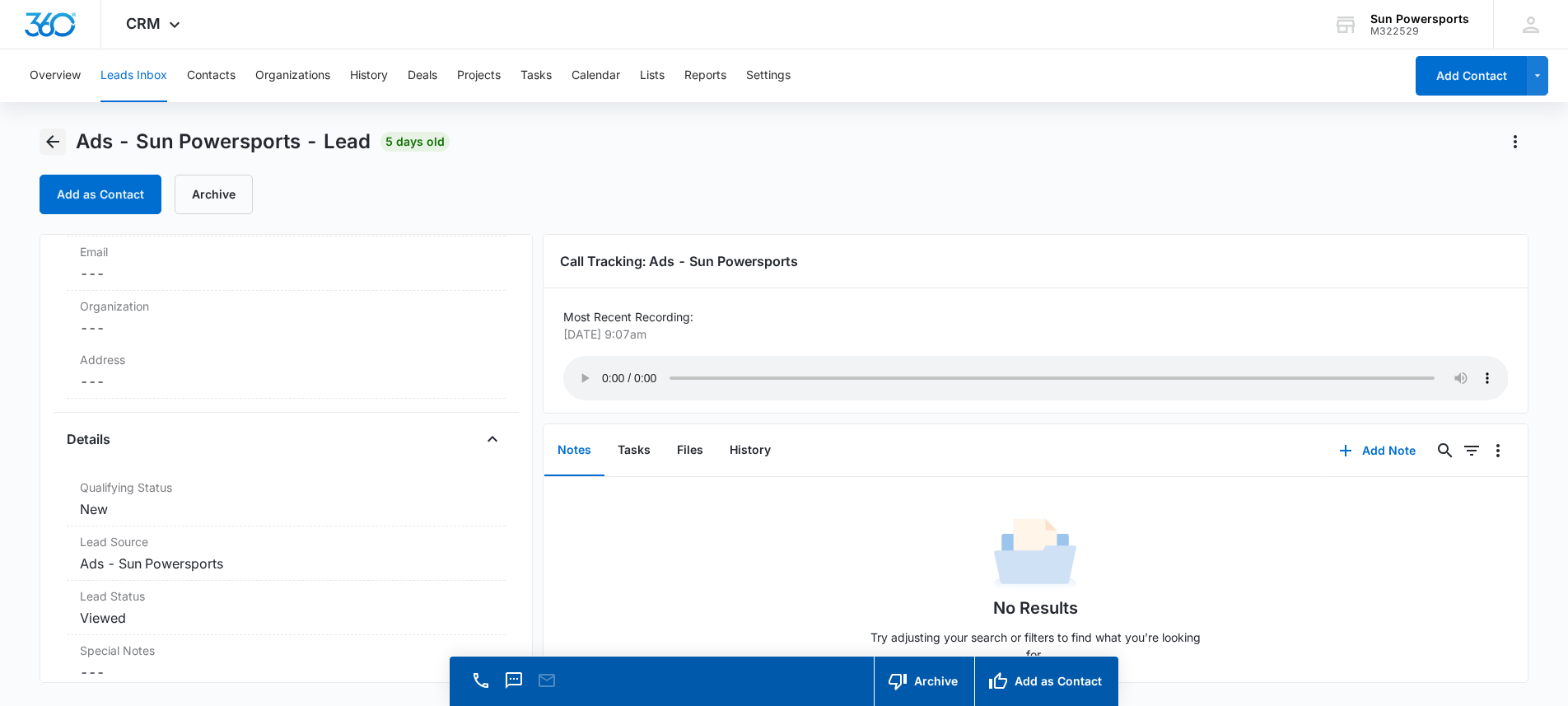
click at [64, 148] on button "Back" at bounding box center [53, 142] width 27 height 27
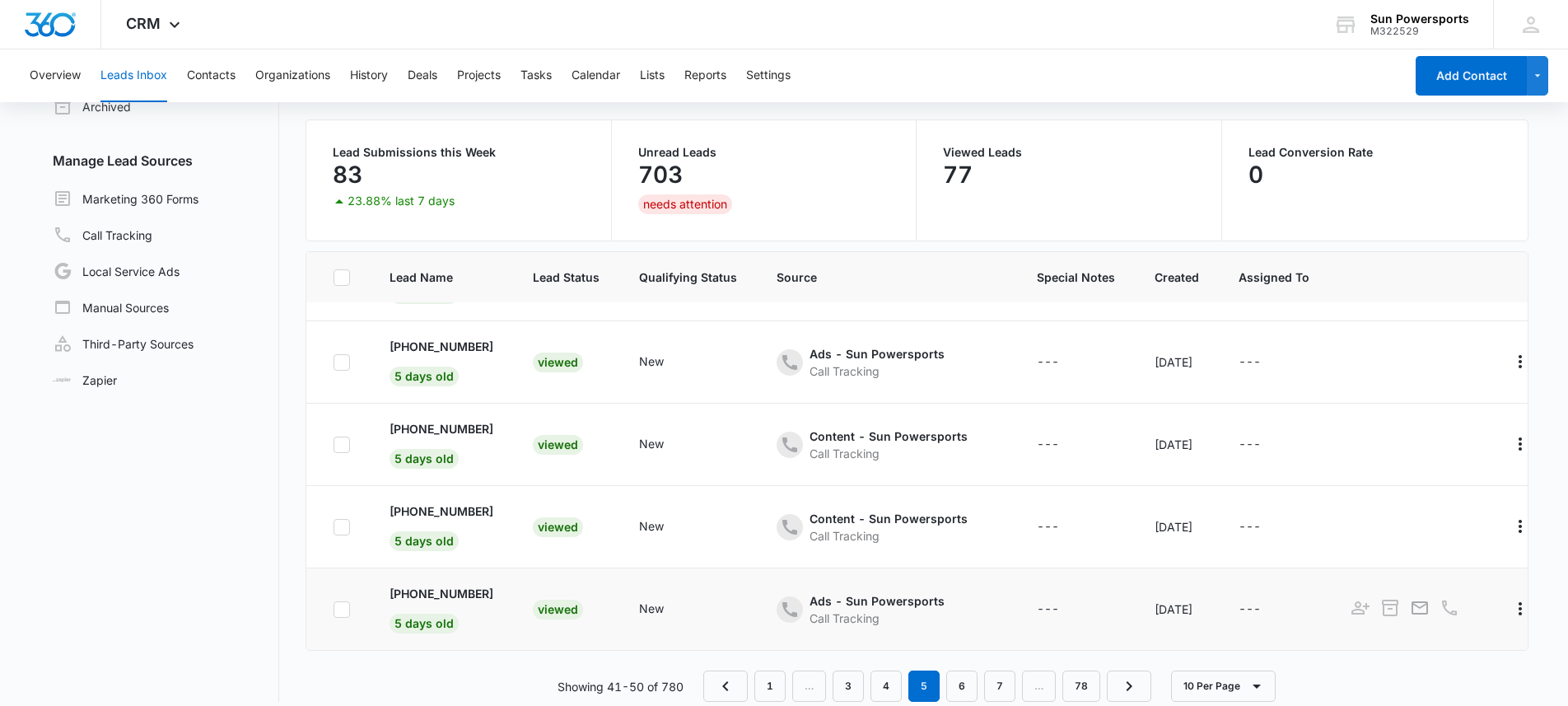
scroll to position [130, 0]
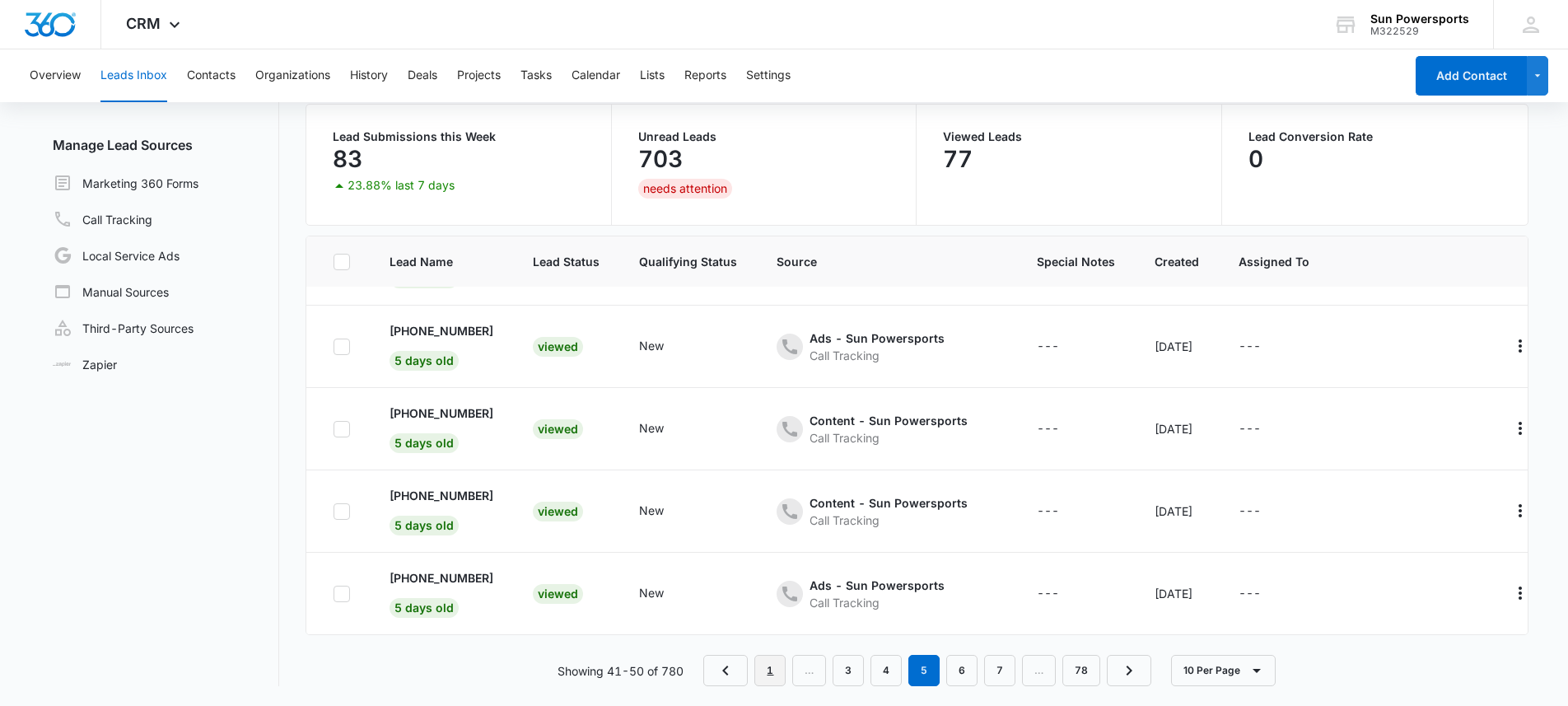
click at [767, 671] on link "1" at bounding box center [770, 670] width 32 height 32
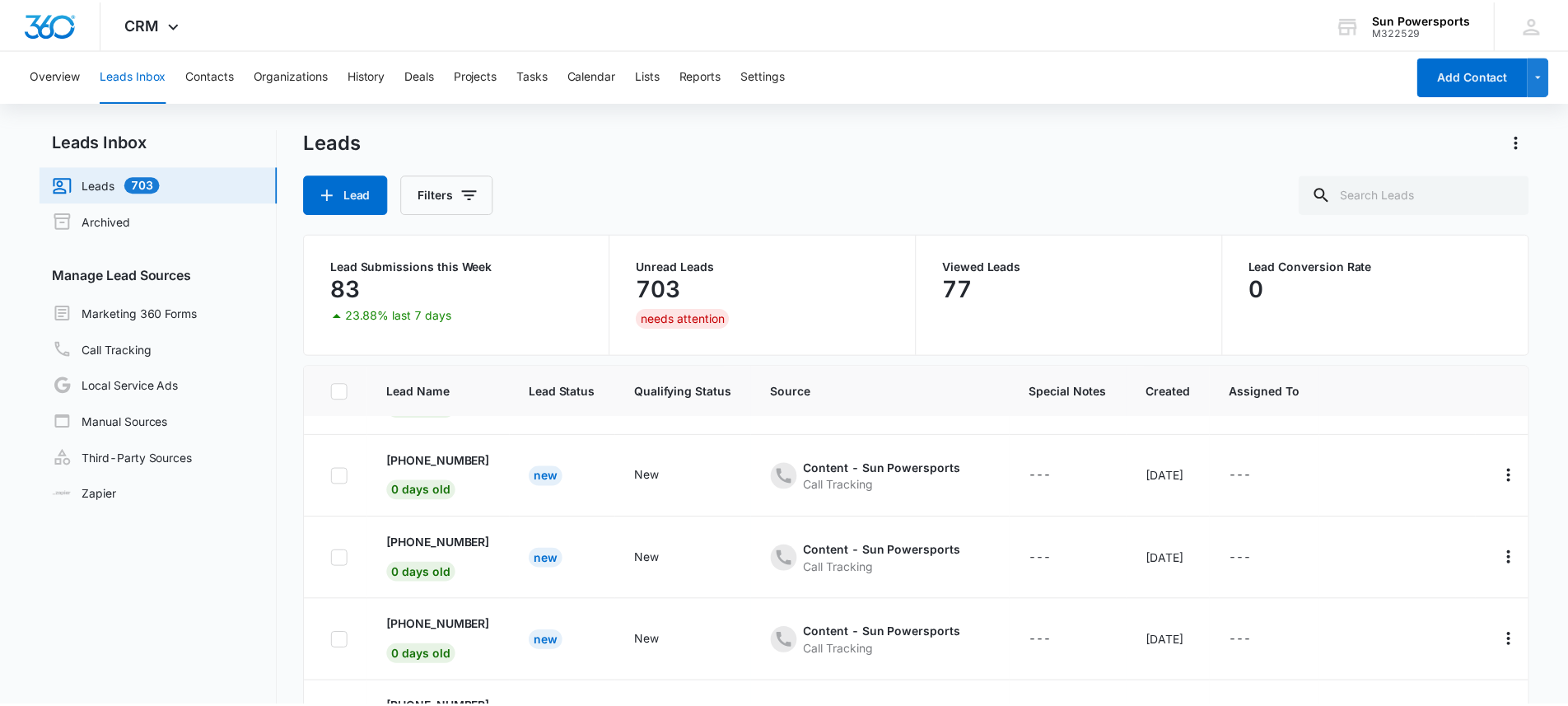
scroll to position [0, 0]
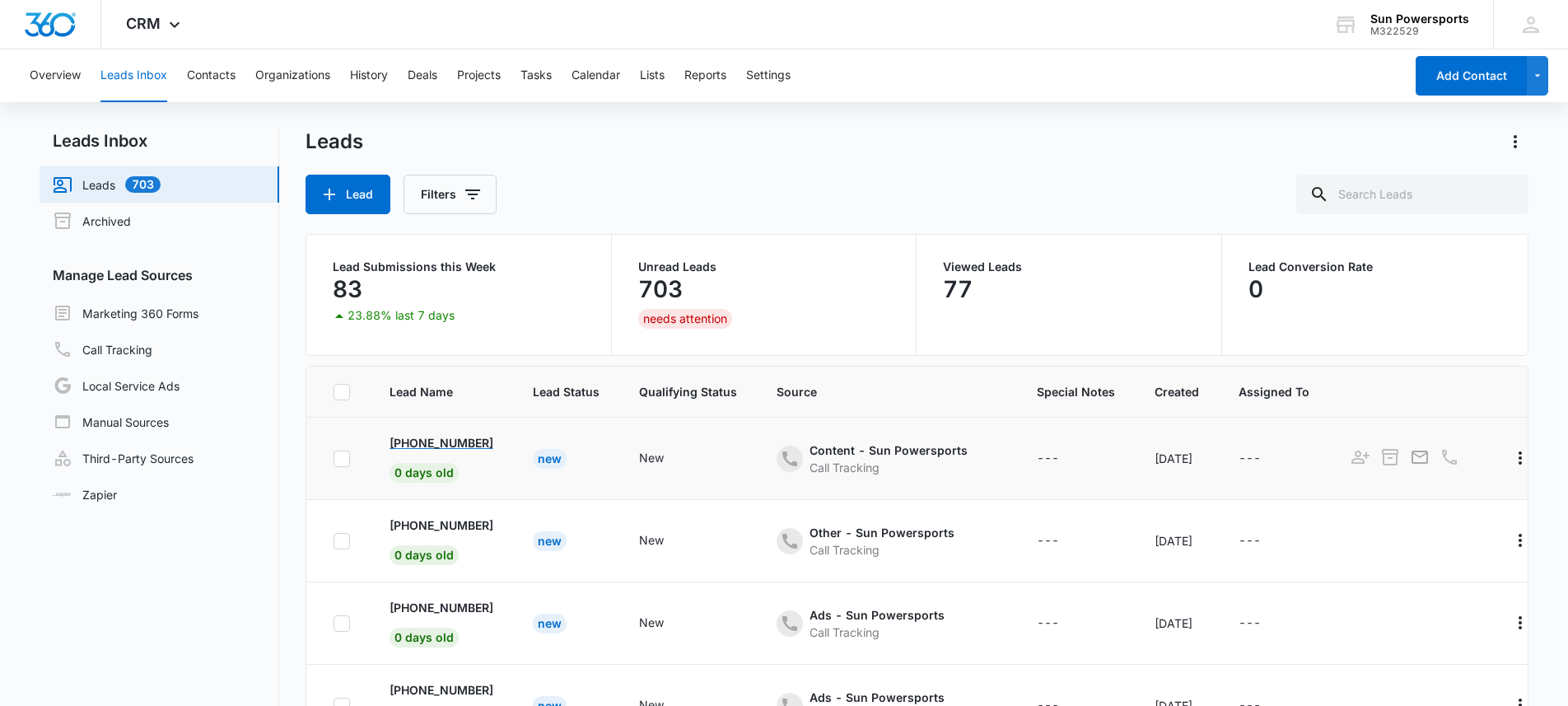
click at [442, 437] on p "[PHONE_NUMBER]" at bounding box center [441, 442] width 104 height 17
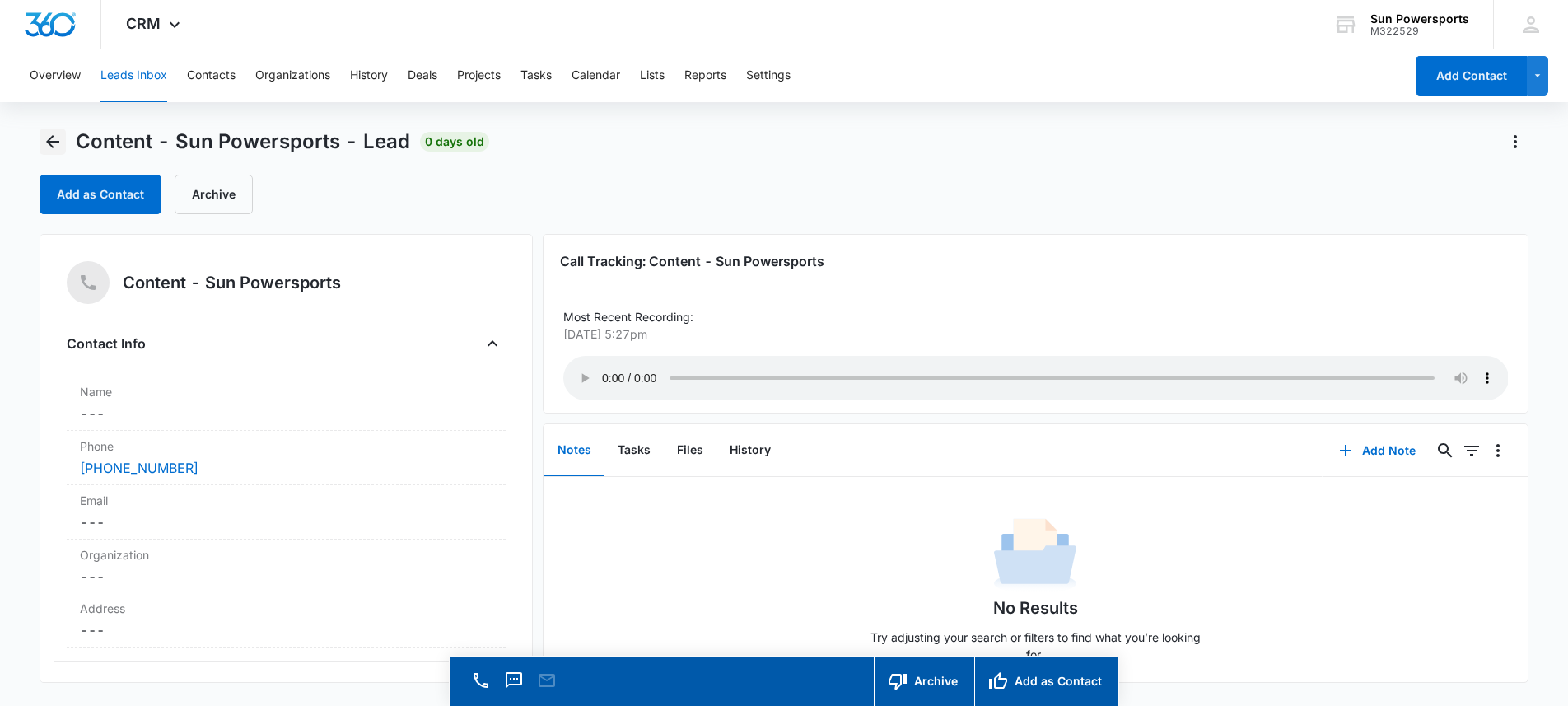
click at [43, 148] on icon "Back" at bounding box center [53, 142] width 20 height 20
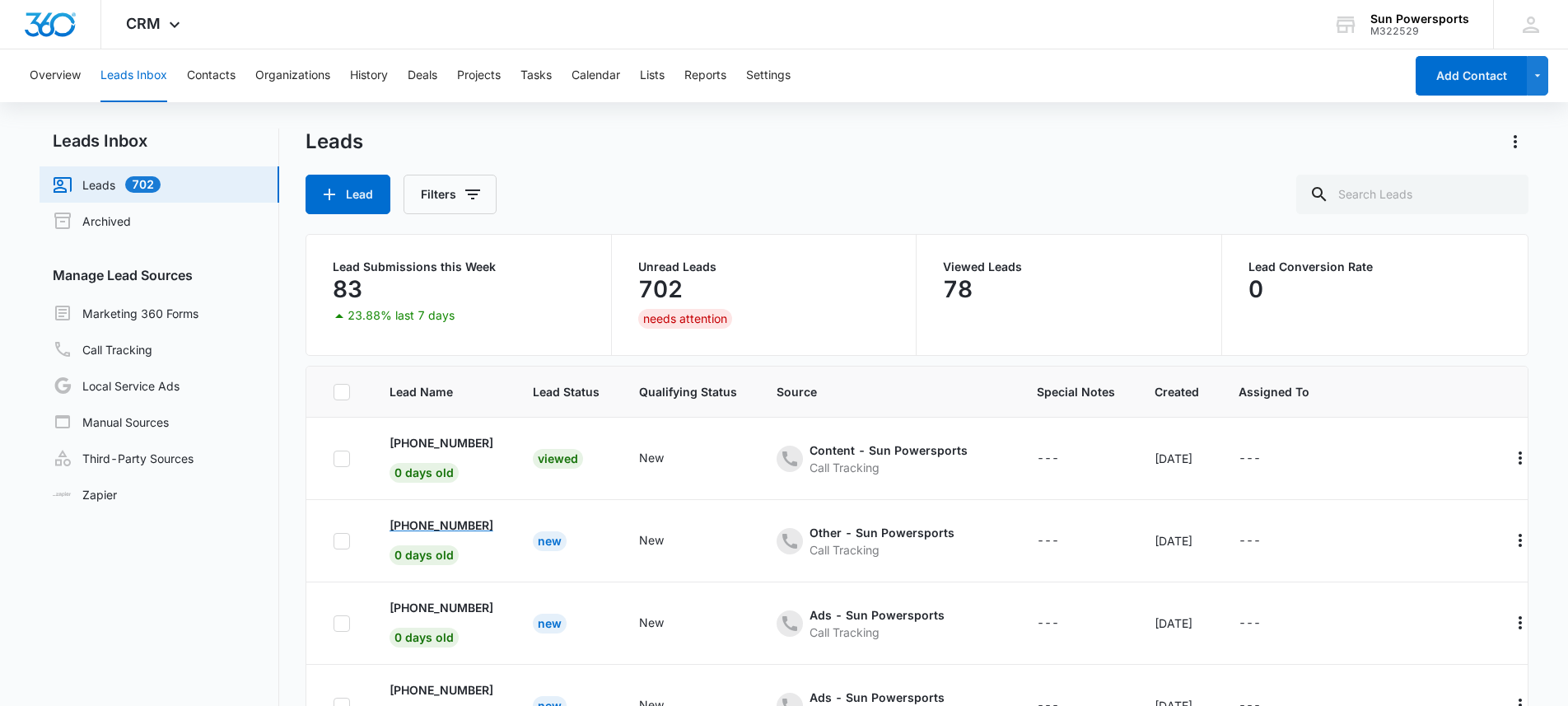
click at [403, 520] on p "[PHONE_NUMBER]" at bounding box center [441, 525] width 104 height 17
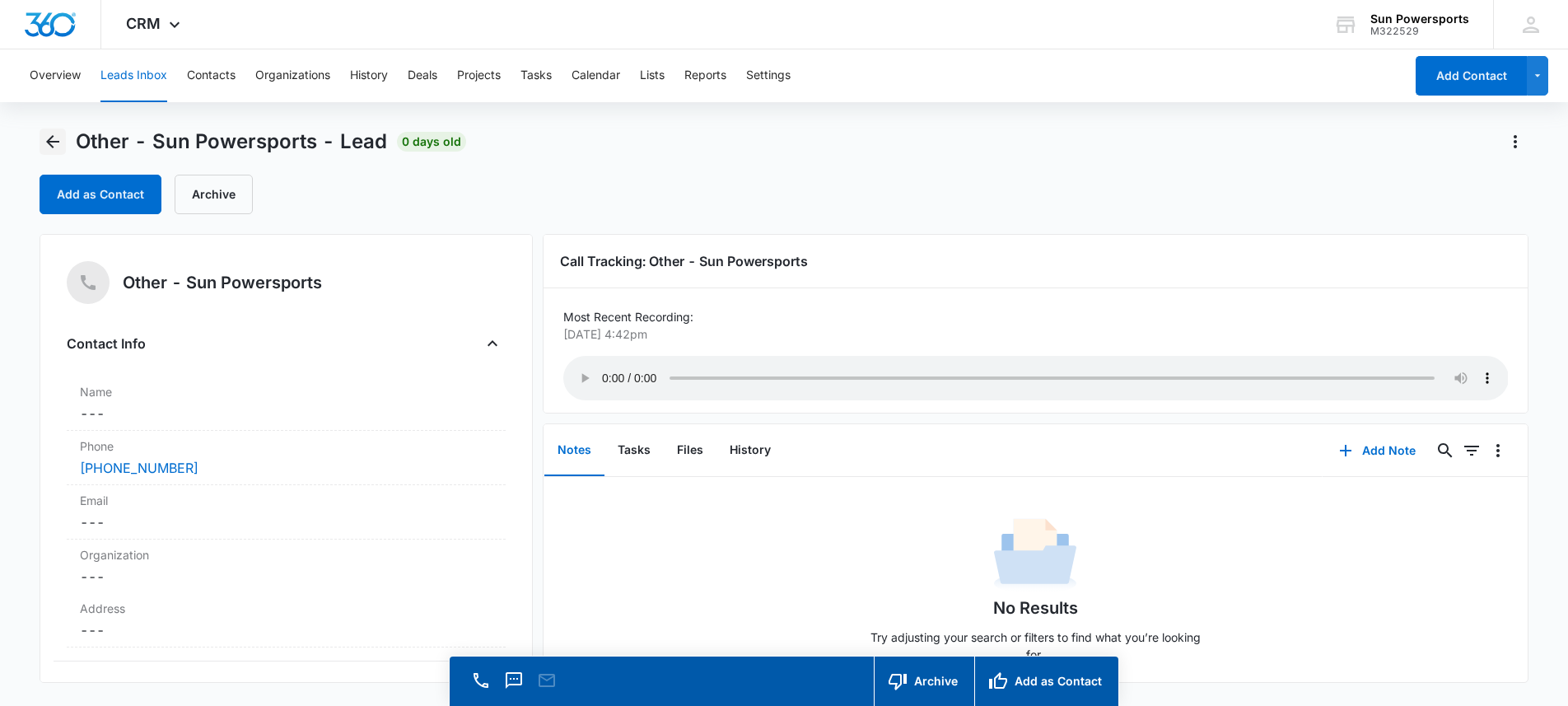
click at [55, 147] on icon "Back" at bounding box center [53, 142] width 20 height 20
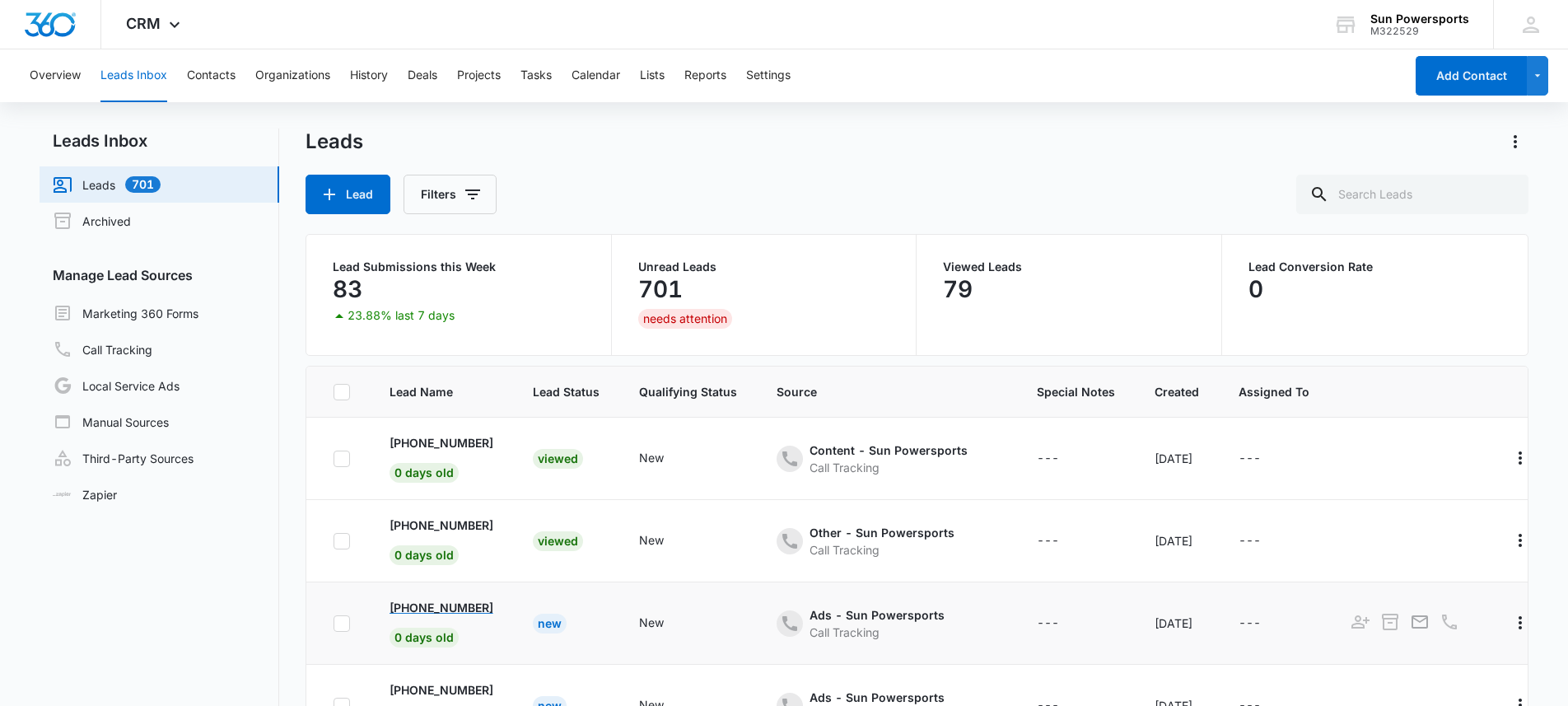
click at [410, 611] on p "[PHONE_NUMBER]" at bounding box center [441, 607] width 104 height 17
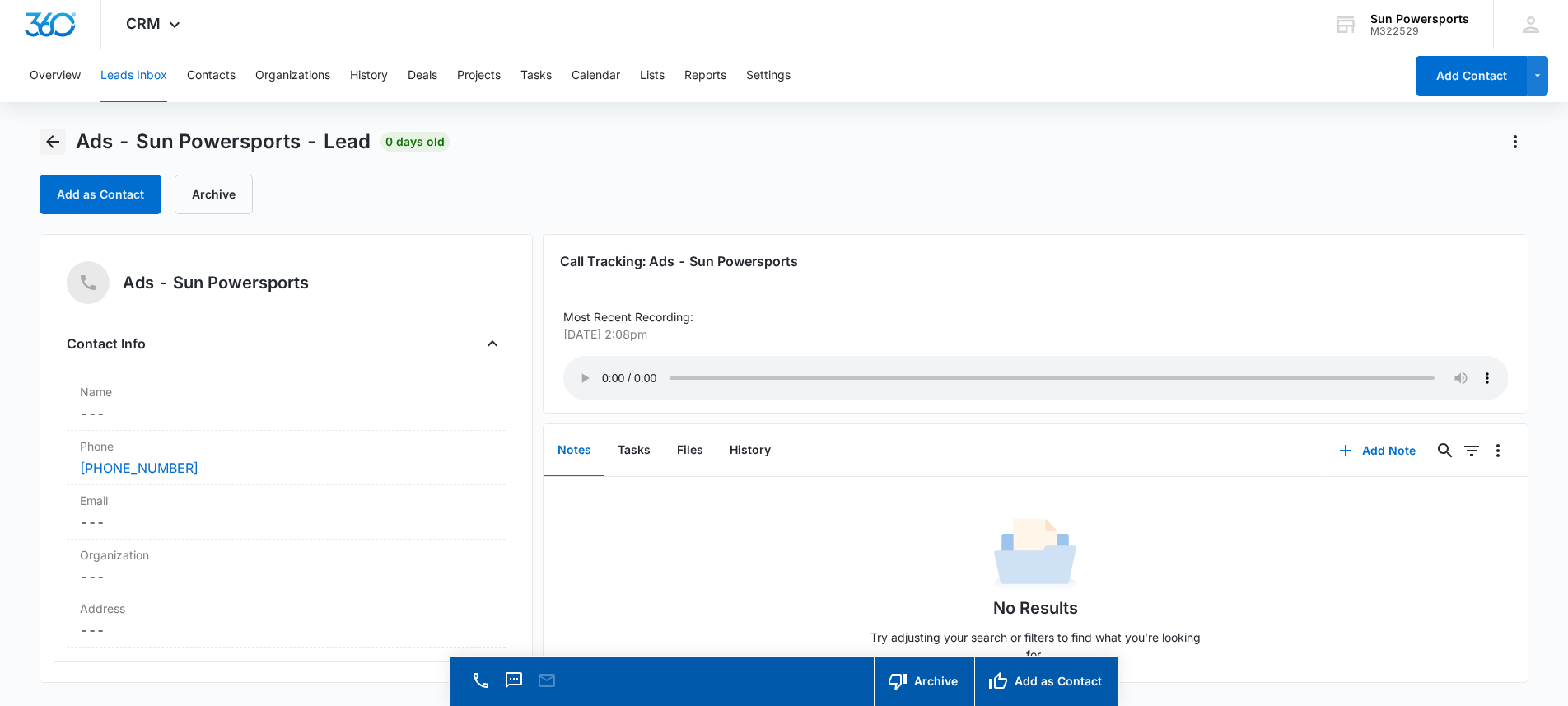
click at [51, 134] on icon "Back" at bounding box center [53, 142] width 20 height 20
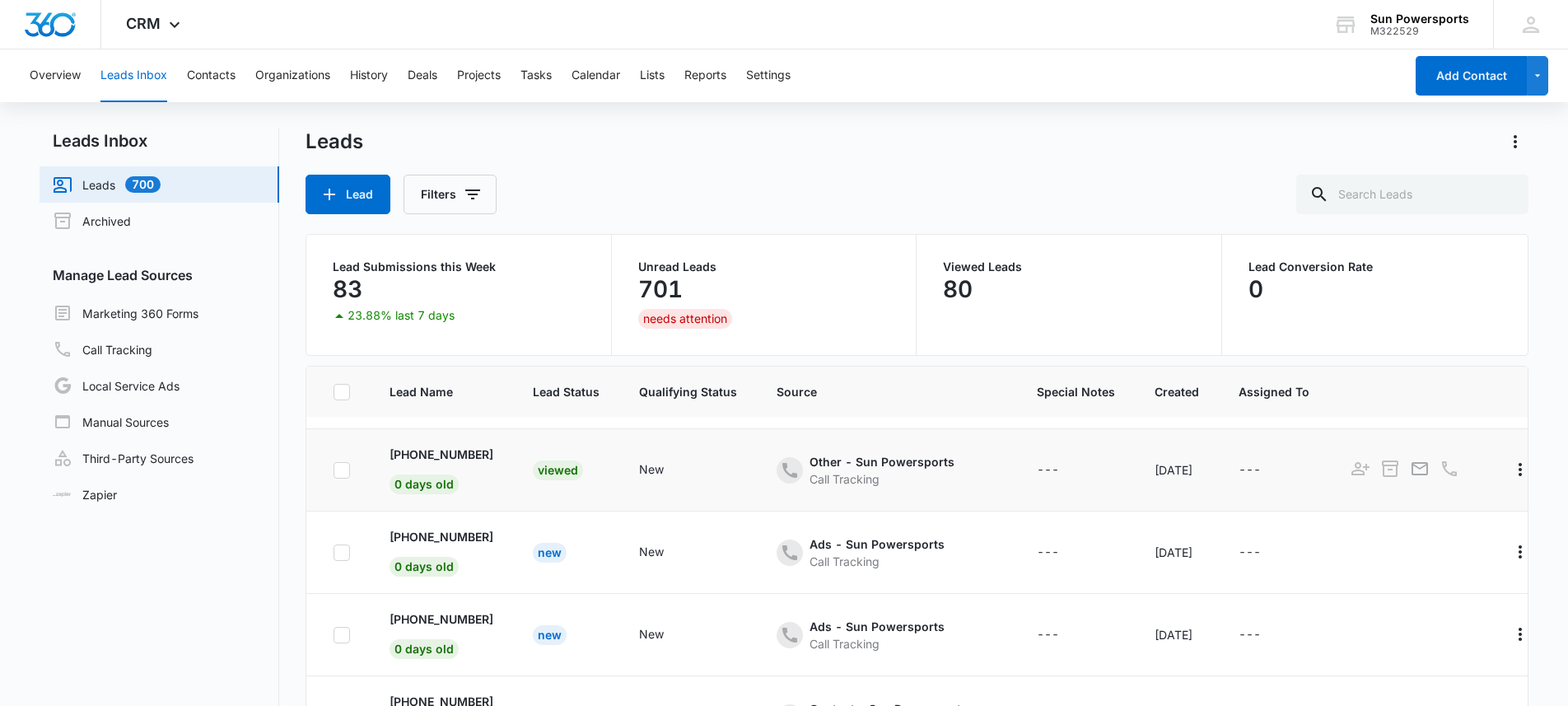
scroll to position [181, 0]
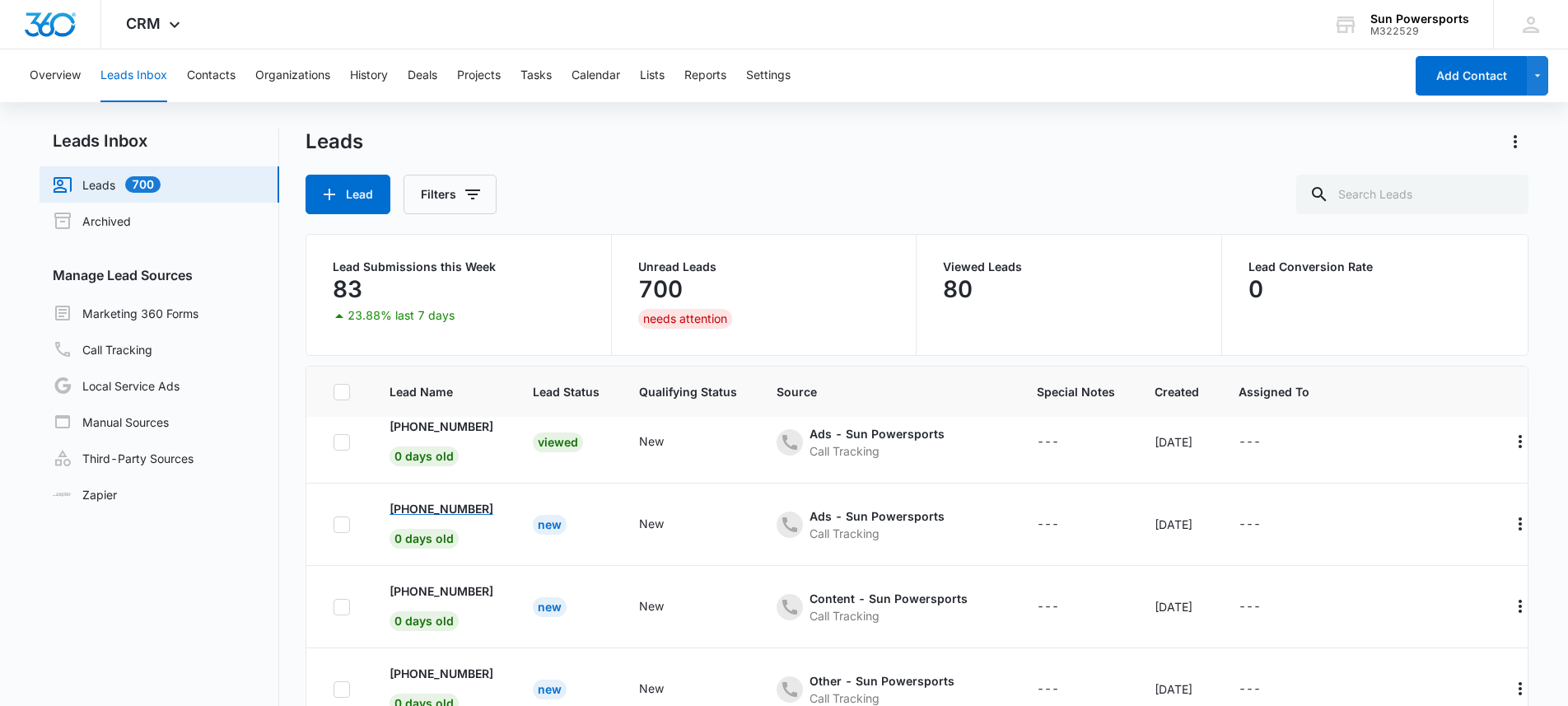
click at [455, 505] on p "[PHONE_NUMBER]" at bounding box center [441, 508] width 104 height 17
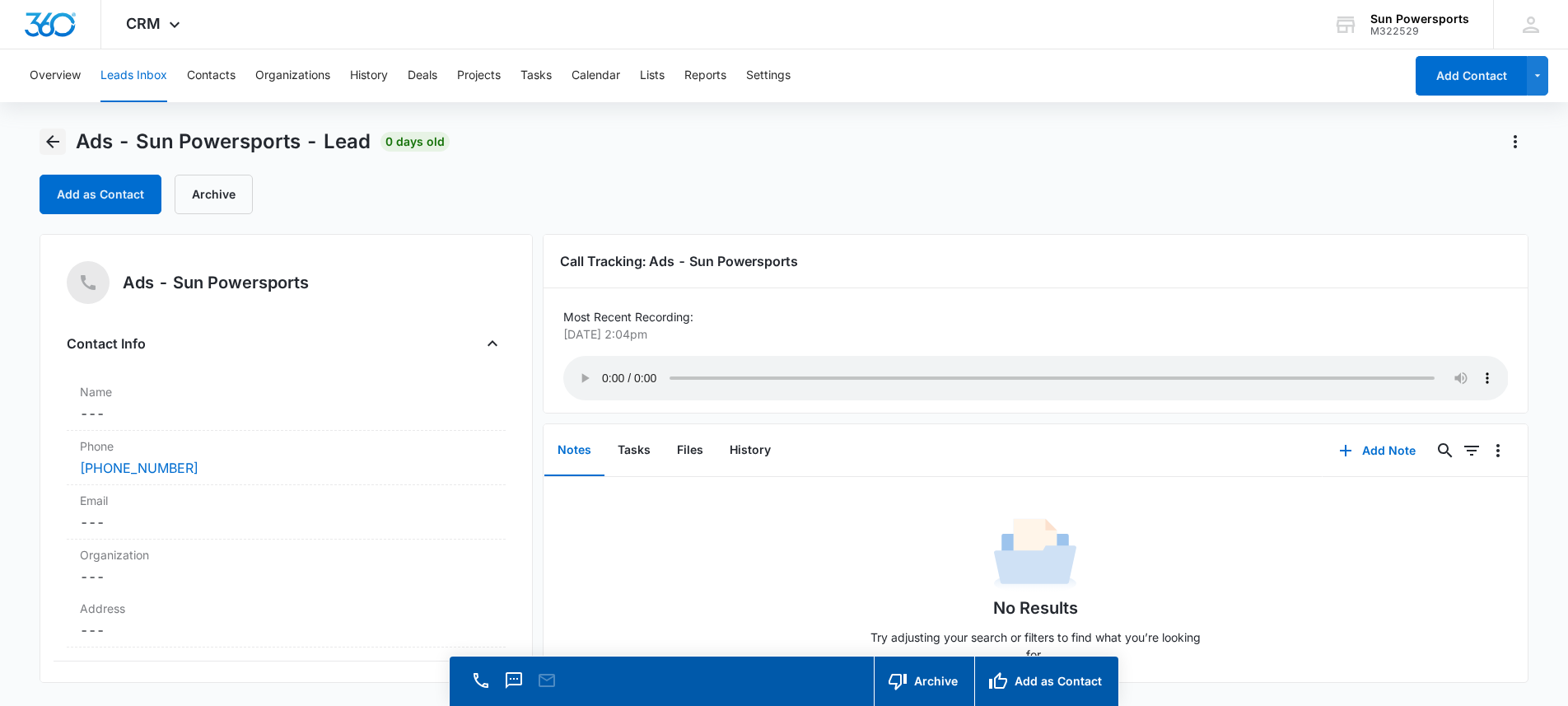
click at [65, 136] on button "Back" at bounding box center [53, 142] width 27 height 27
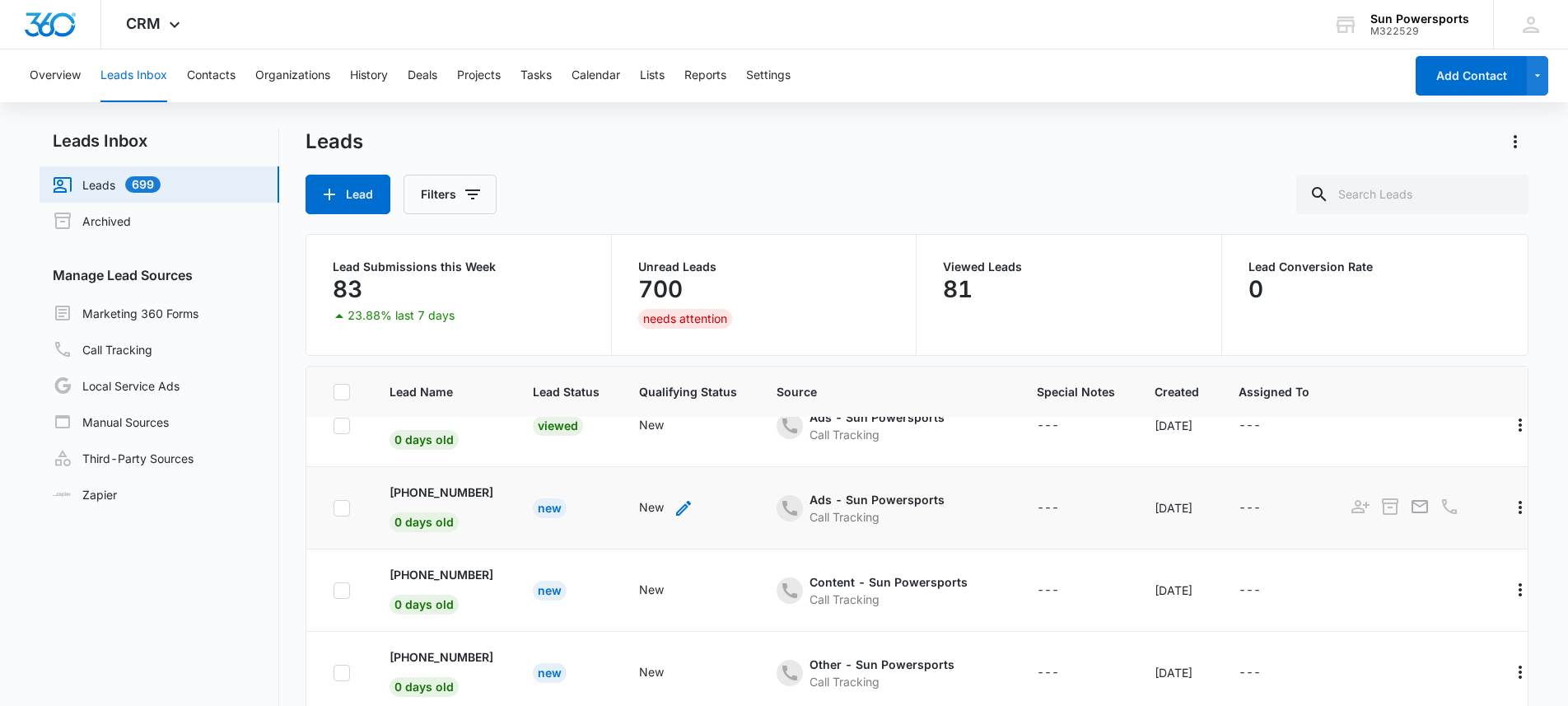
scroll to position [201, 0]
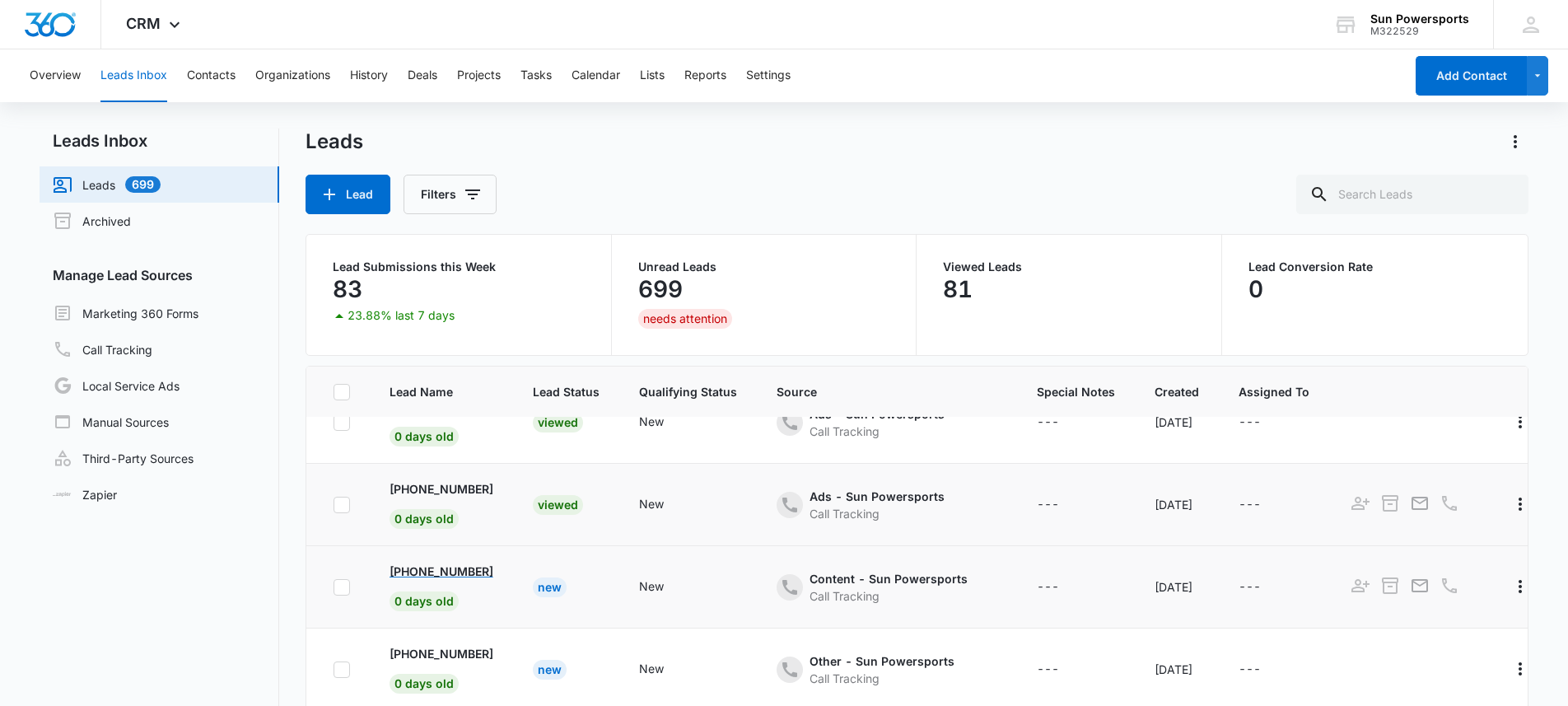
click at [487, 572] on p "[PHONE_NUMBER]" at bounding box center [441, 571] width 104 height 17
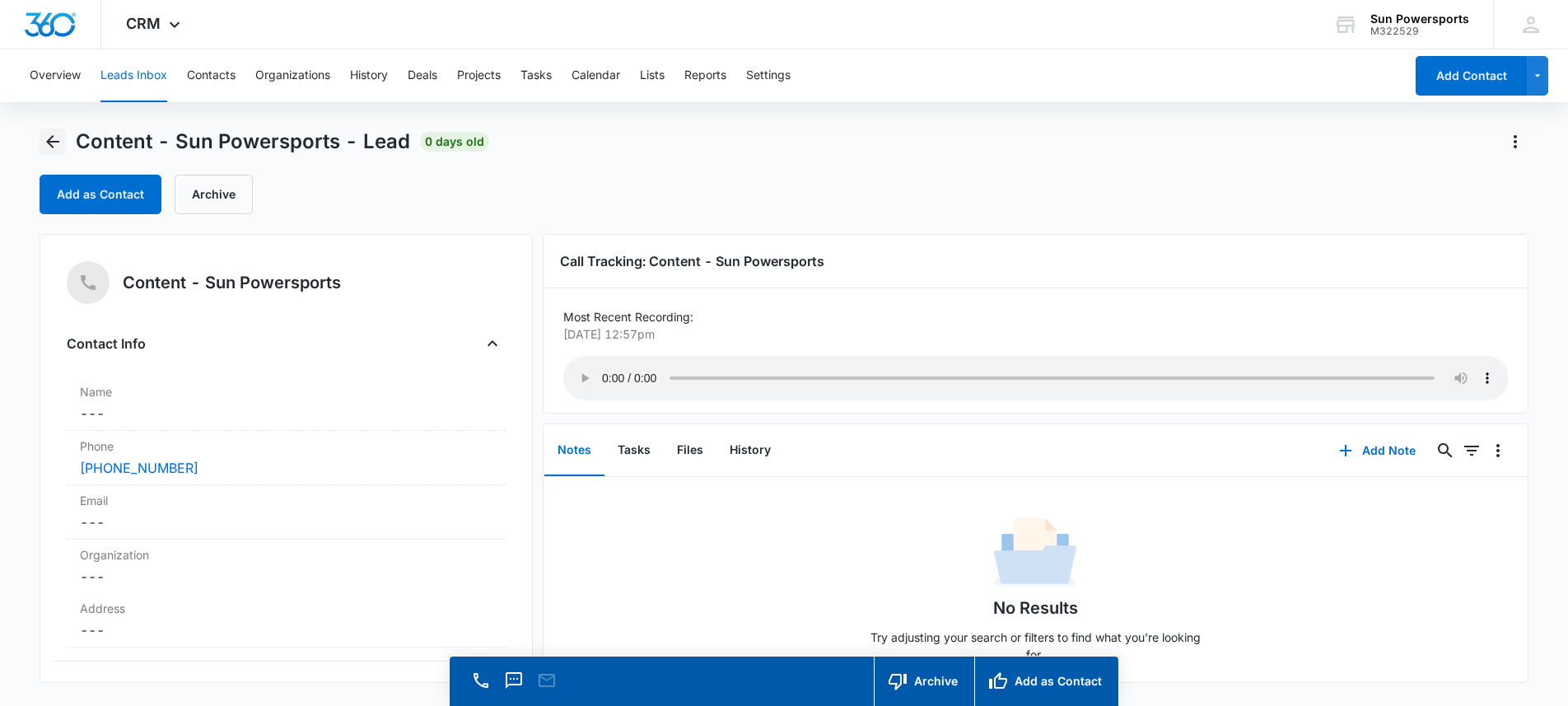
click at [47, 136] on icon "Back" at bounding box center [53, 142] width 20 height 20
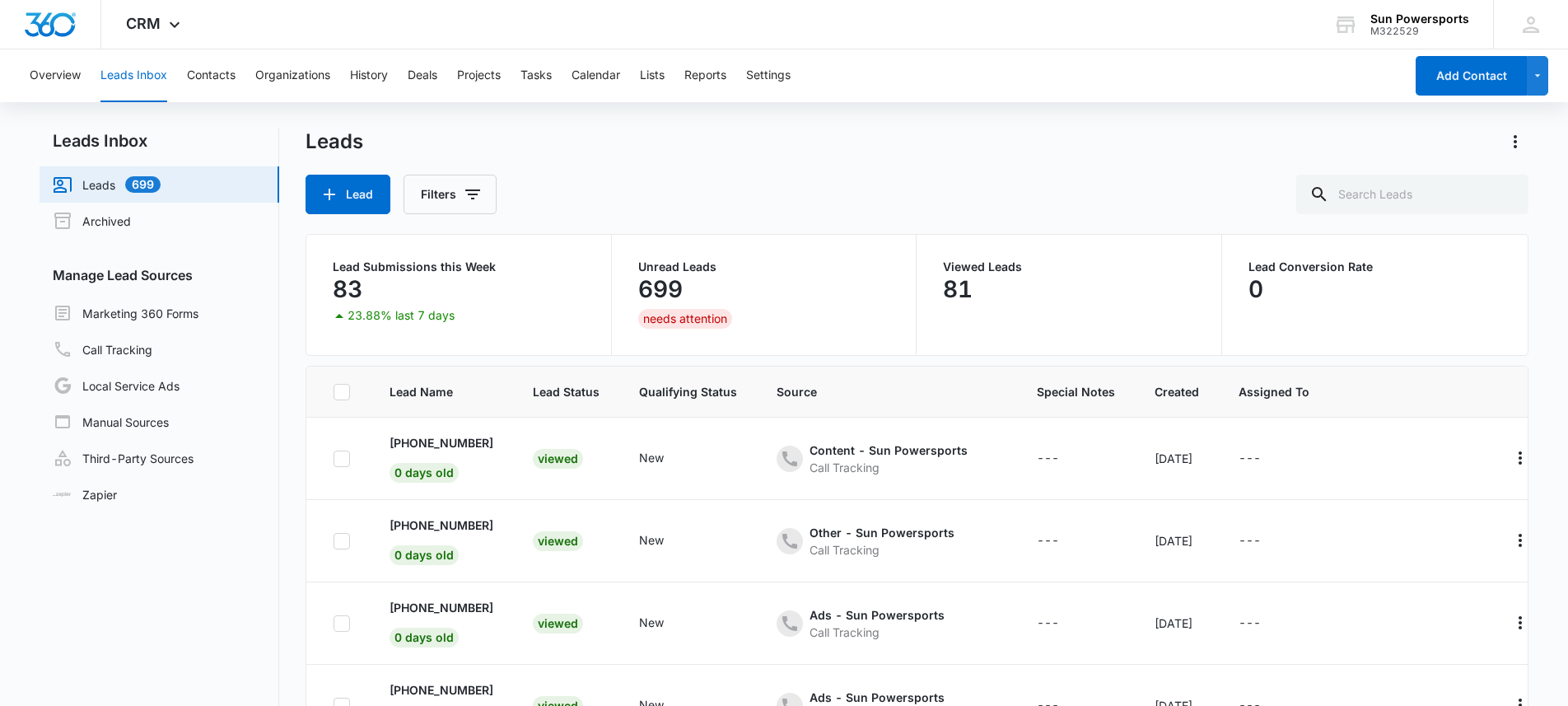
scroll to position [201, 0]
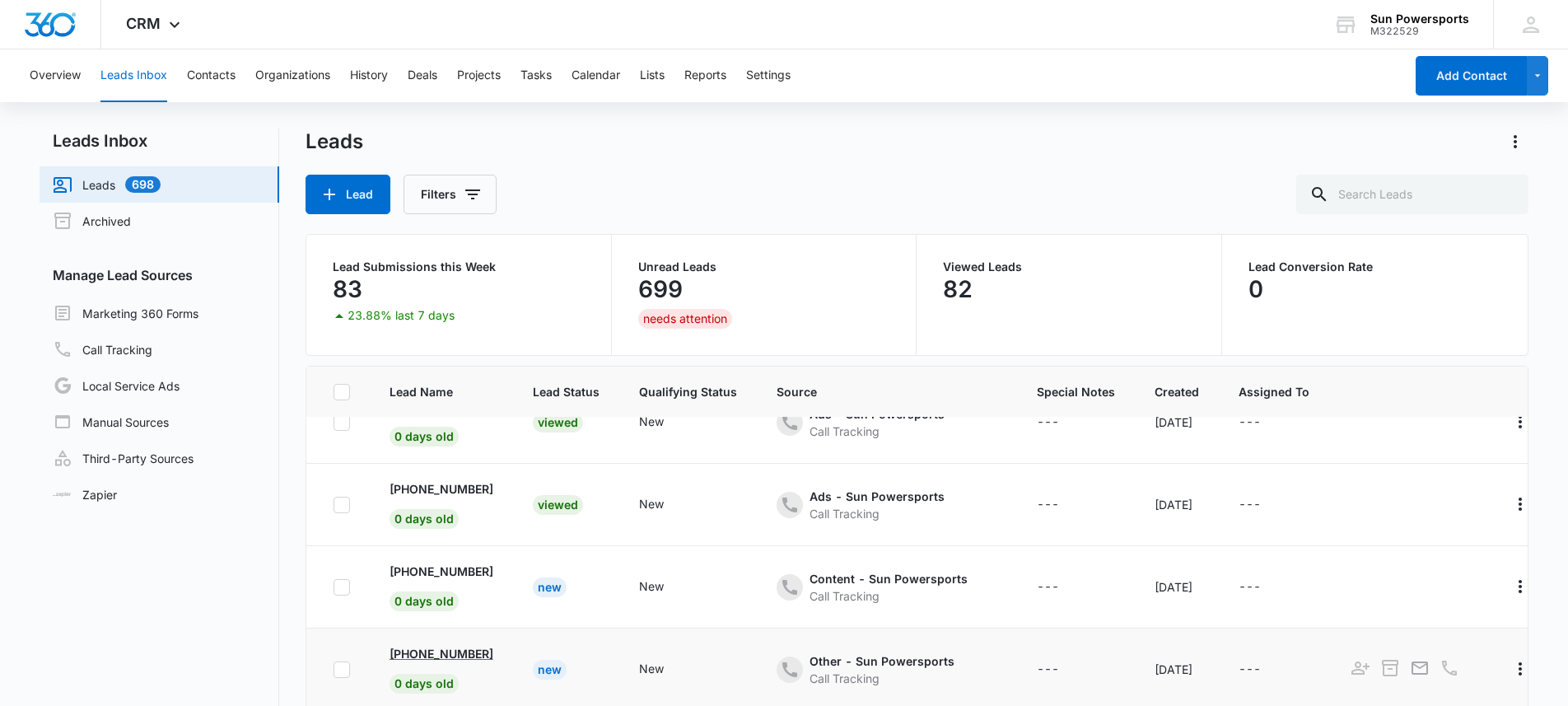
click at [454, 657] on p "[PHONE_NUMBER]" at bounding box center [441, 653] width 104 height 17
